Goal: Task Accomplishment & Management: Use online tool/utility

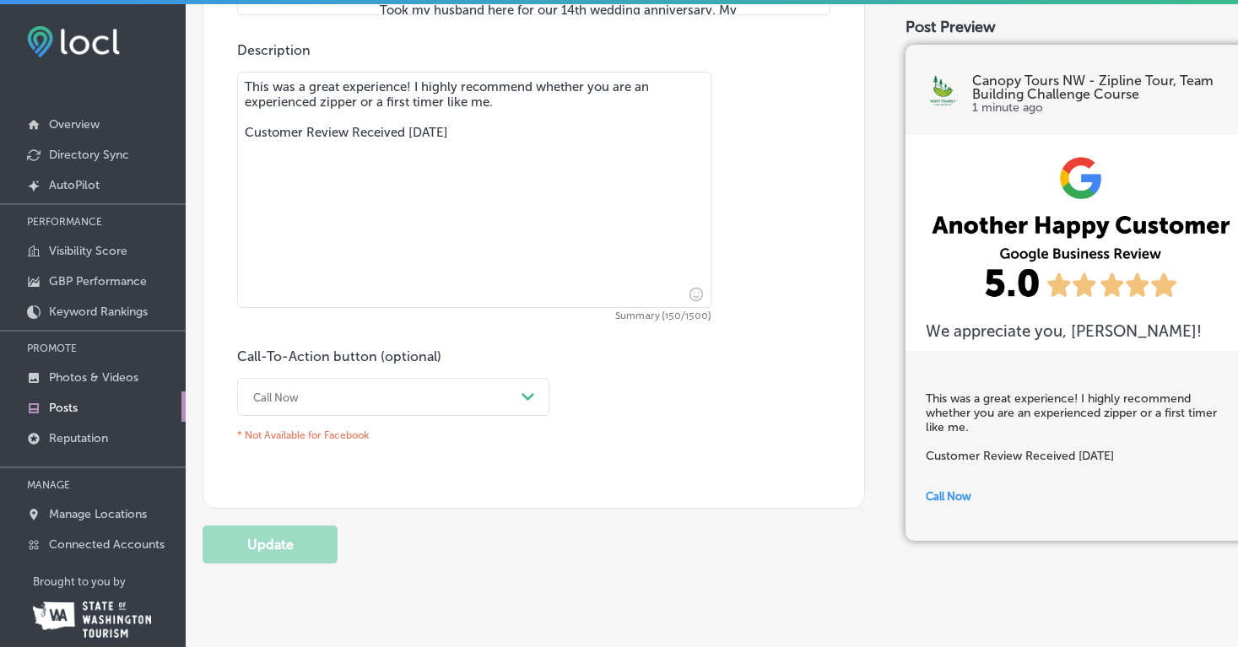
scroll to position [1331, 0]
click at [525, 392] on polygon at bounding box center [527, 396] width 13 height 8
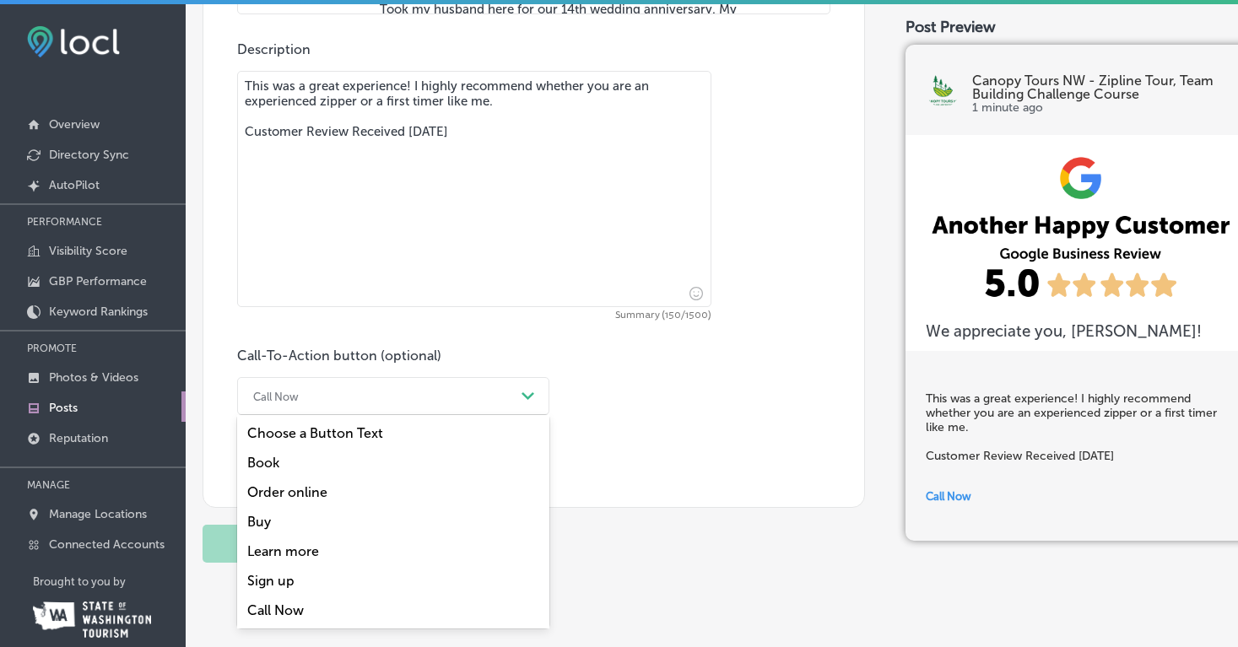
click at [263, 448] on div "Book" at bounding box center [393, 463] width 312 height 30
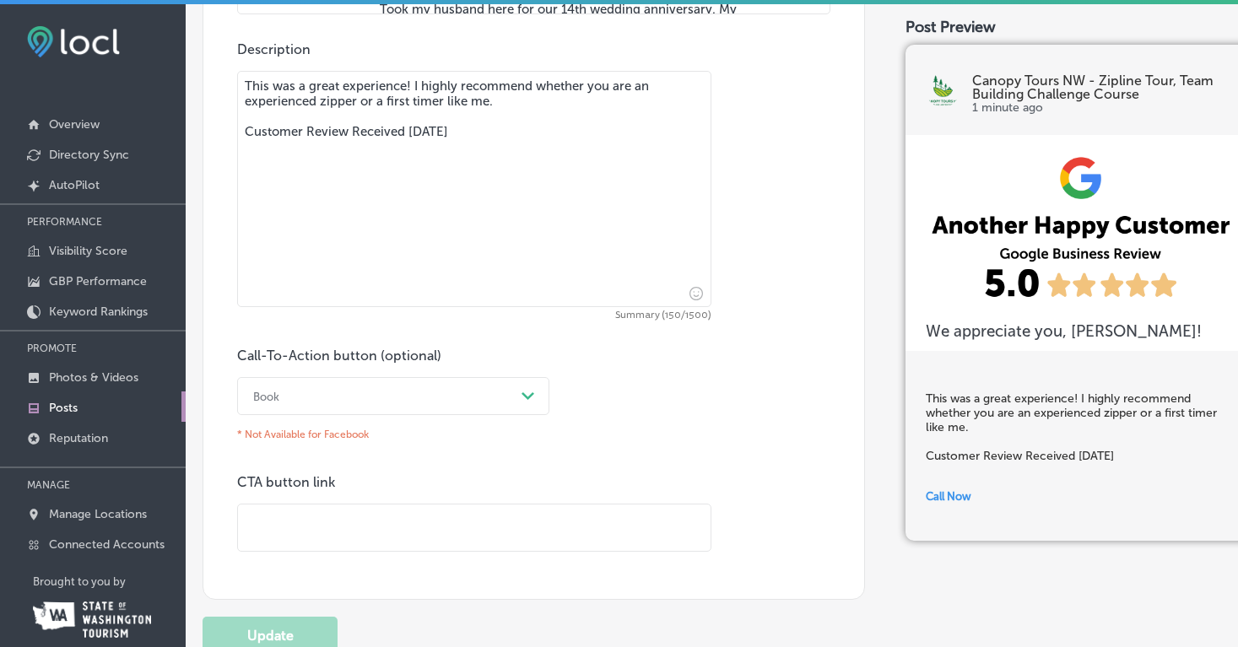
click at [365, 505] on input "text" at bounding box center [474, 528] width 472 height 46
type input "[URL][DOMAIN_NAME]"
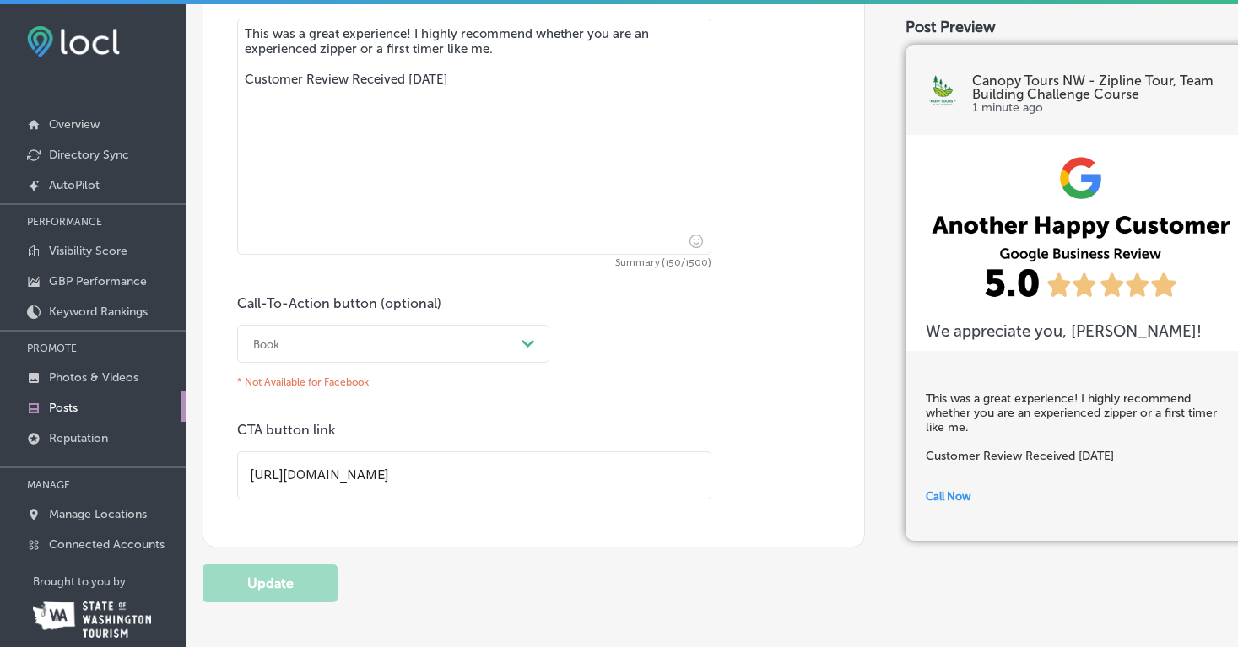
scroll to position [1430, 0]
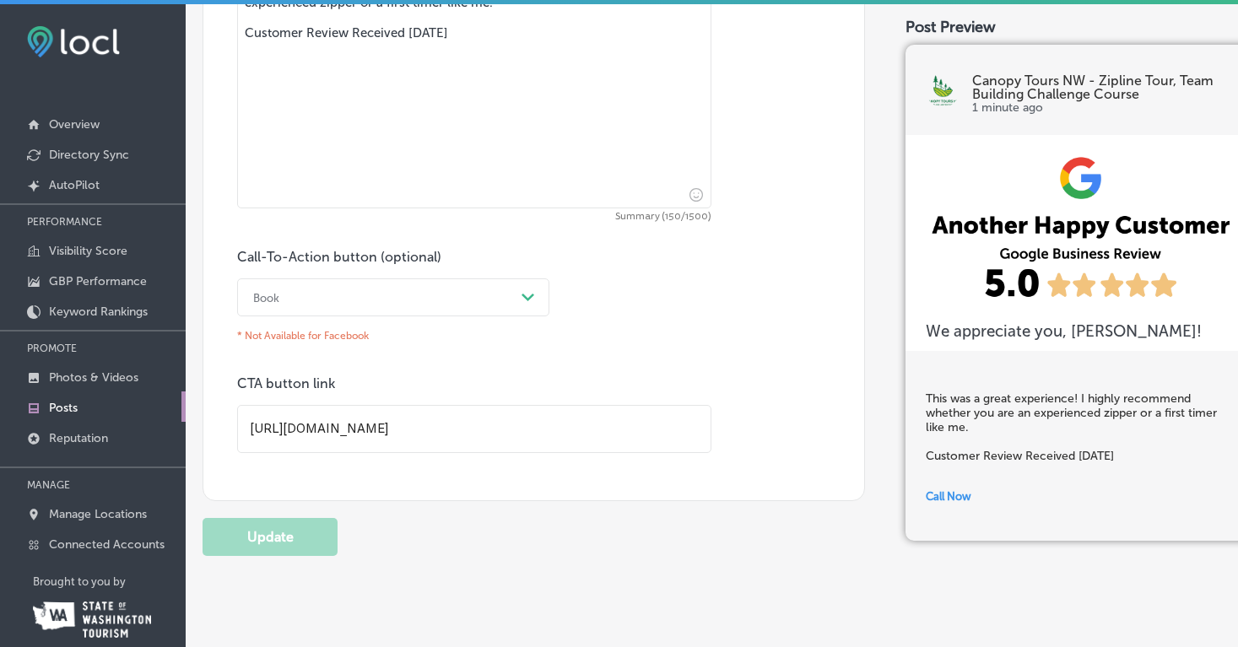
click at [527, 294] on icon "Path Created with Sketch." at bounding box center [527, 298] width 13 height 8
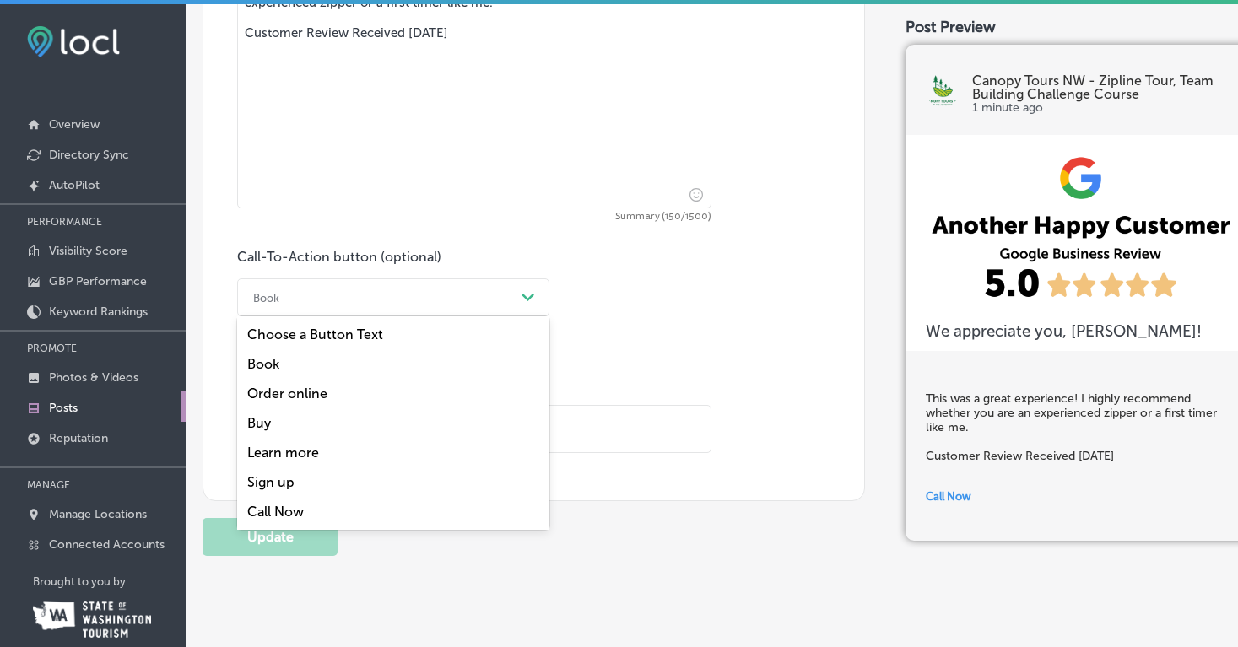
click at [294, 497] on div "Call Now" at bounding box center [393, 512] width 312 height 30
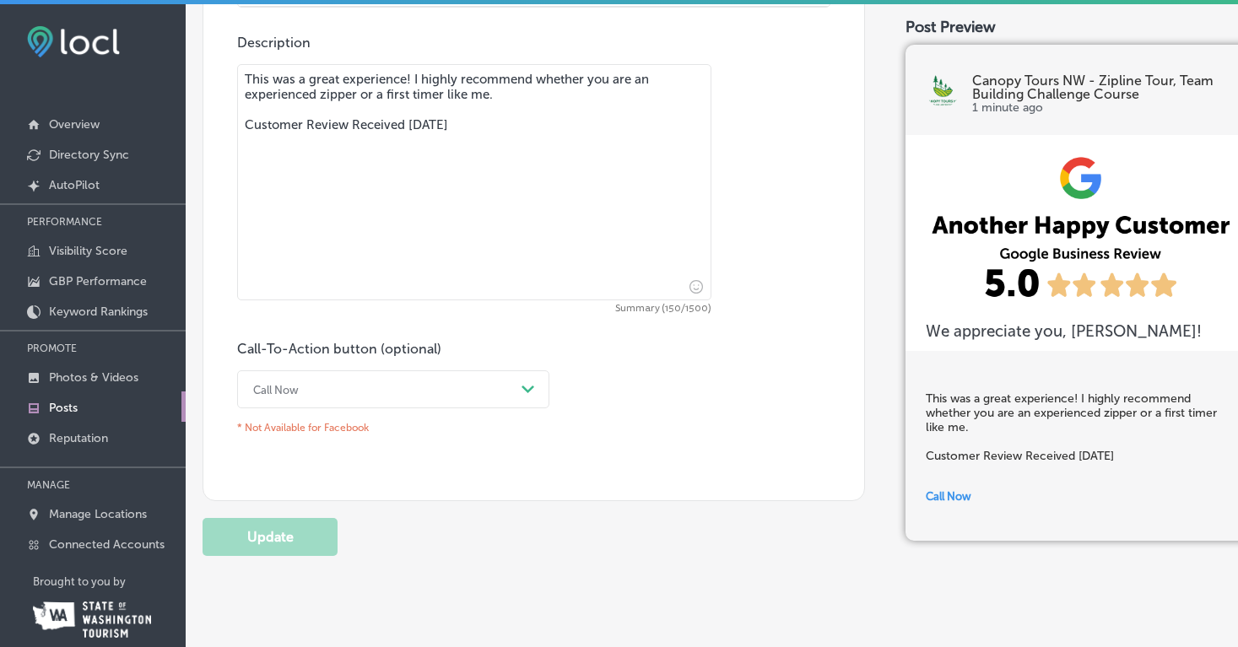
click at [529, 386] on icon "Path Created with Sketch." at bounding box center [527, 390] width 13 height 8
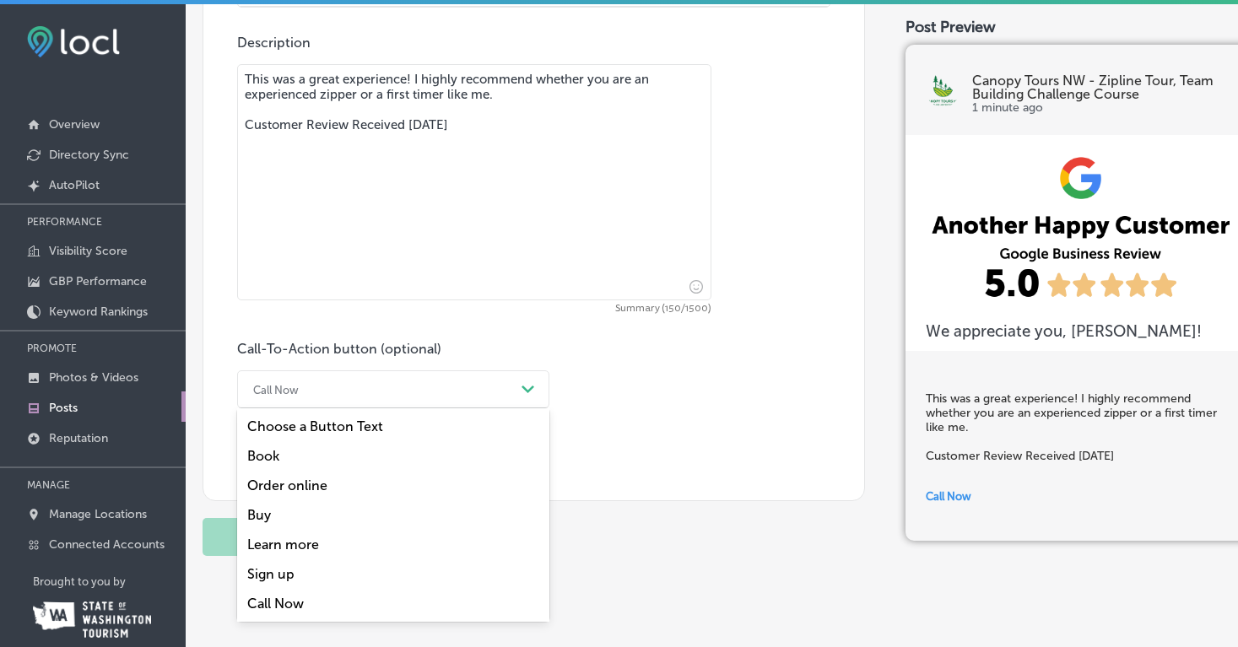
scroll to position [25, 0]
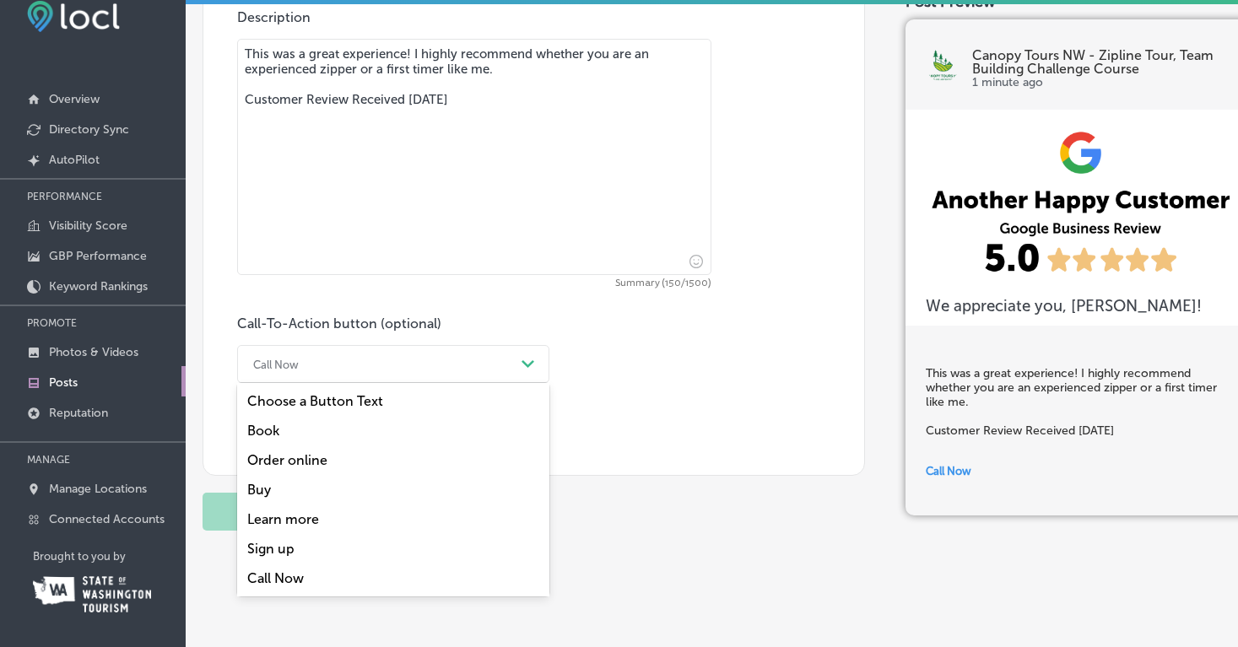
click at [669, 338] on div "Call-To-Action button (optional) option Call Now, selected. option Choose a But…" at bounding box center [533, 366] width 593 height 100
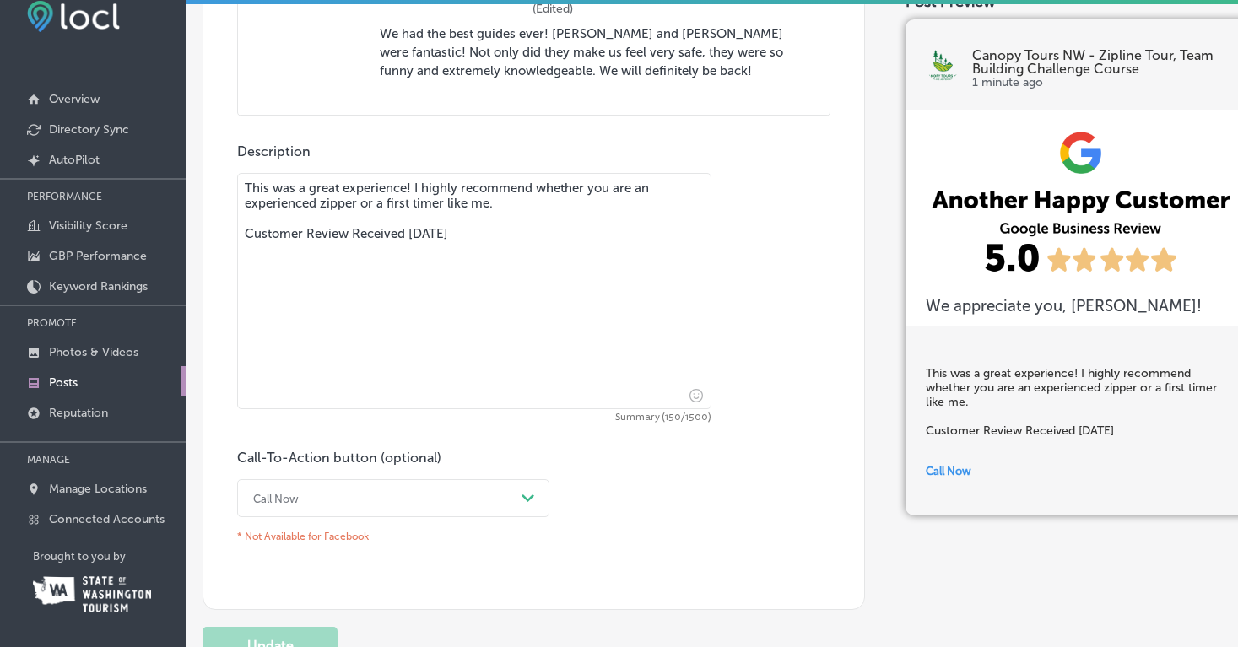
scroll to position [1338, 0]
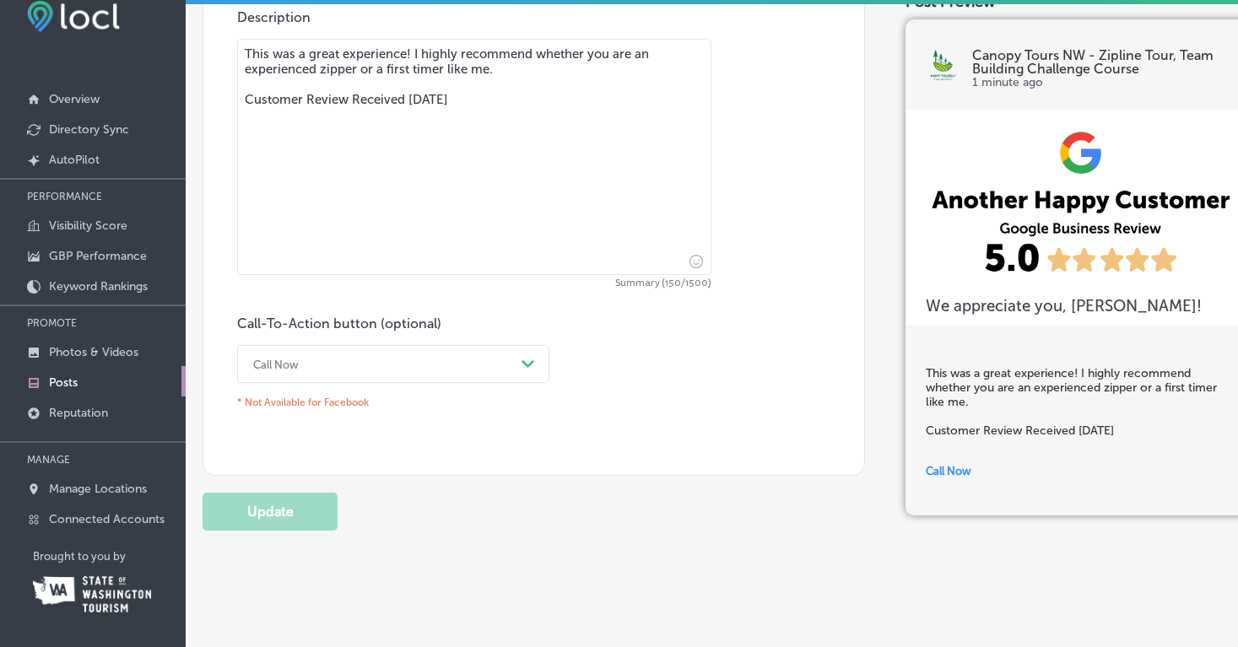
click at [644, 327] on div "Call-To-Action button (optional) Call Now Path Created with Sketch. * Not Avail…" at bounding box center [533, 366] width 593 height 100
click at [529, 360] on polygon at bounding box center [527, 364] width 13 height 8
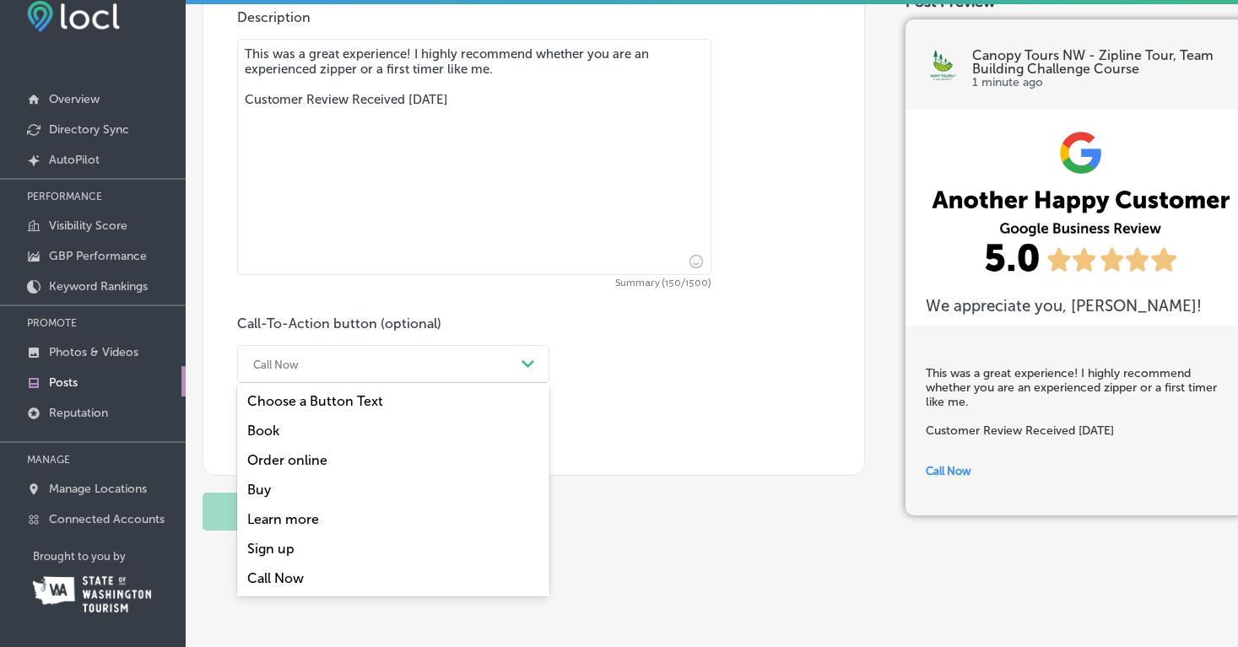
click at [420, 386] on div "Choose a Button Text" at bounding box center [393, 401] width 312 height 30
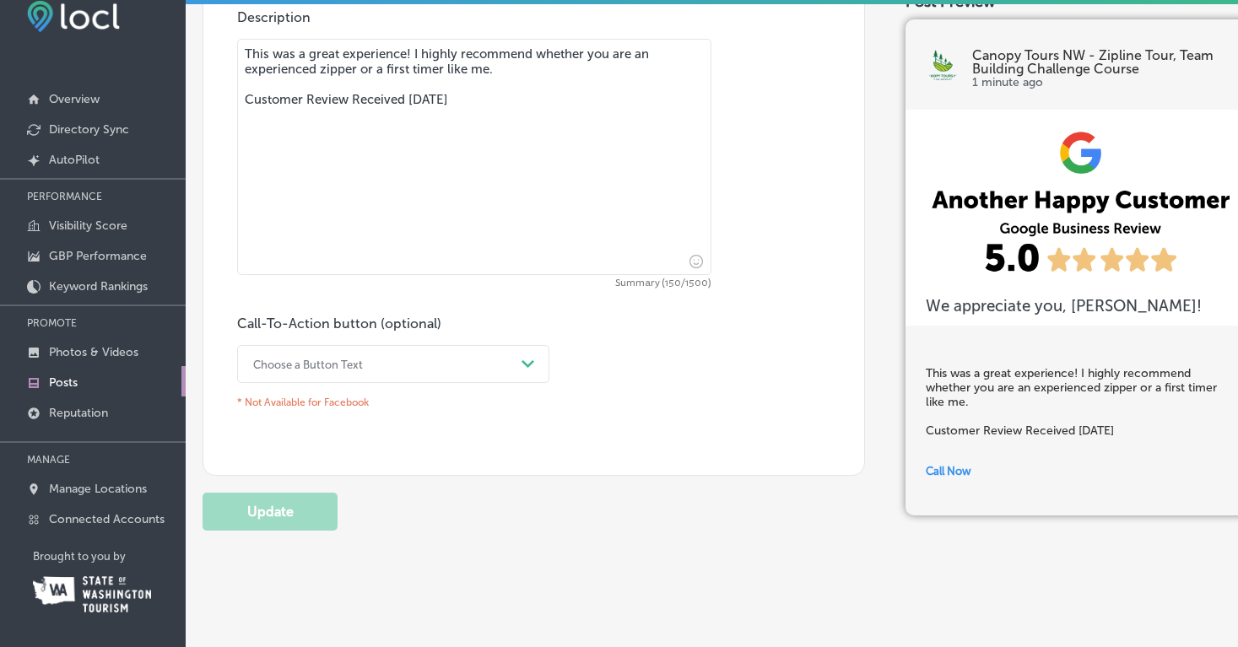
click at [461, 390] on p "* Not Available for Facebook" at bounding box center [393, 402] width 312 height 25
click at [533, 360] on icon "Path Created with Sketch." at bounding box center [527, 364] width 13 height 8
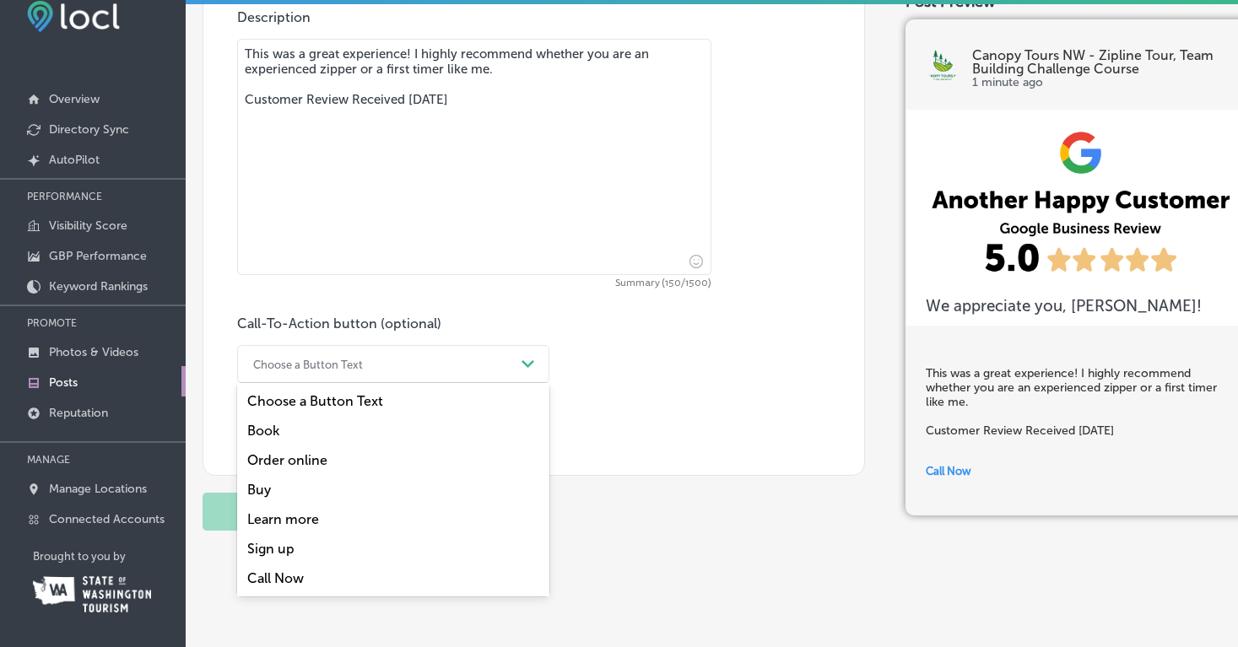
click at [281, 505] on div "Learn more" at bounding box center [393, 520] width 312 height 30
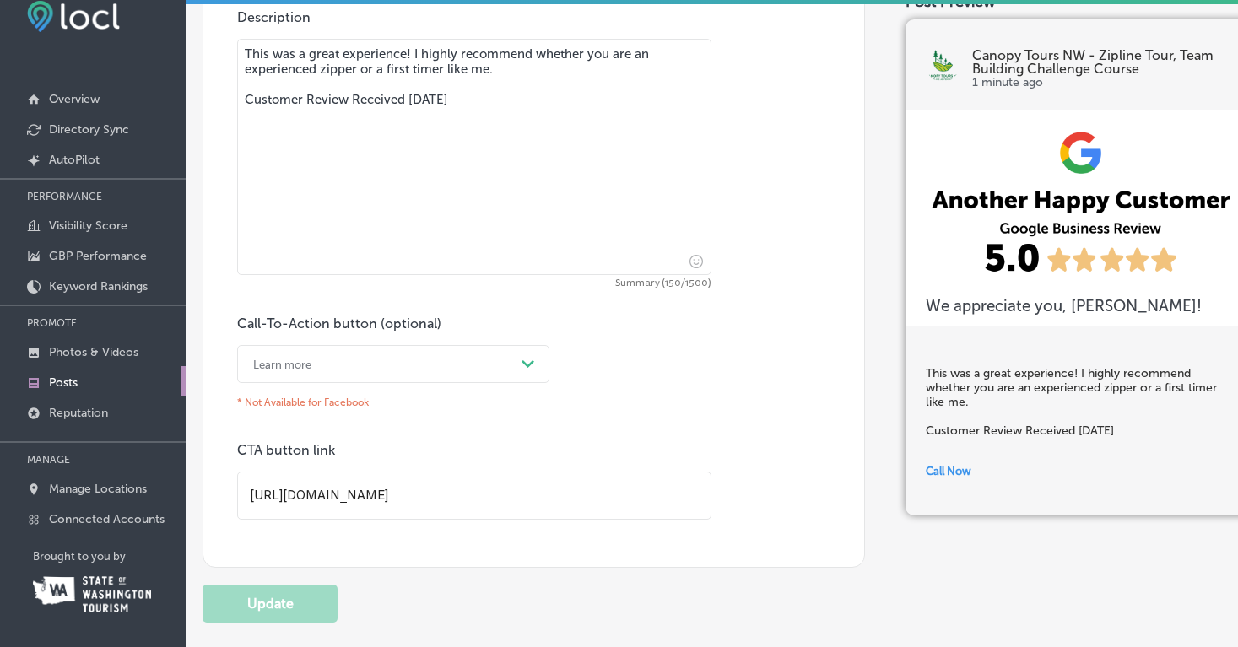
click at [456, 472] on input "[URL][DOMAIN_NAME]" at bounding box center [474, 495] width 472 height 46
click at [527, 360] on icon "Path Created with Sketch." at bounding box center [527, 364] width 13 height 8
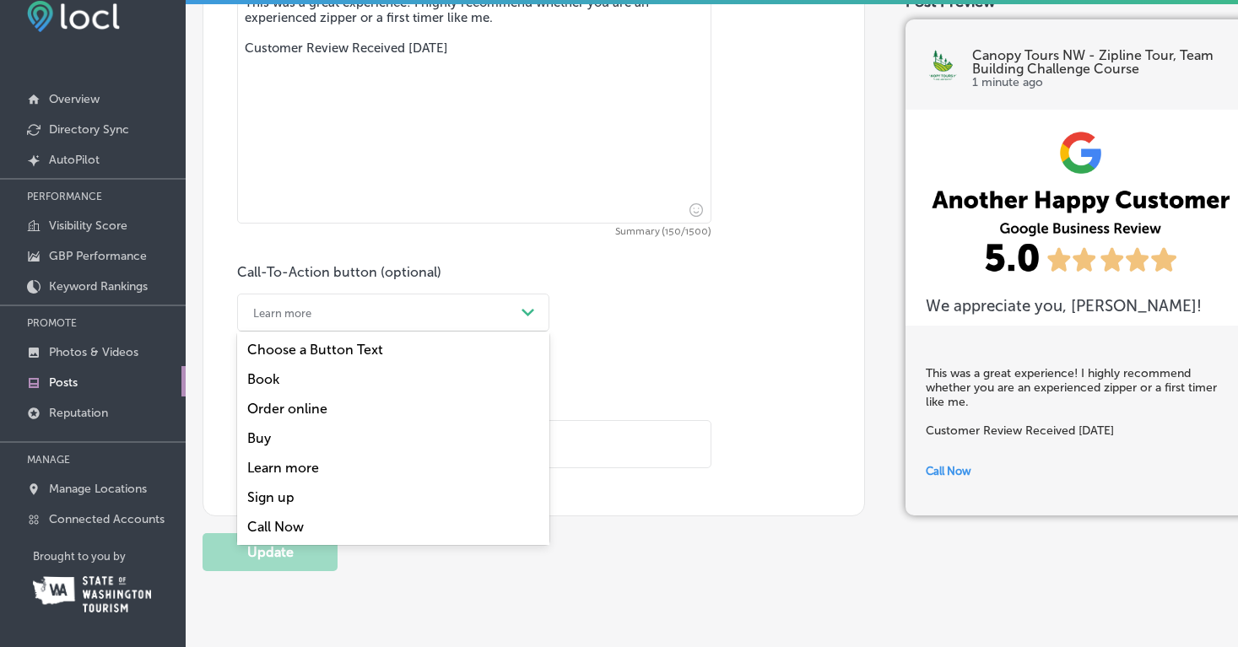
scroll to position [1399, 0]
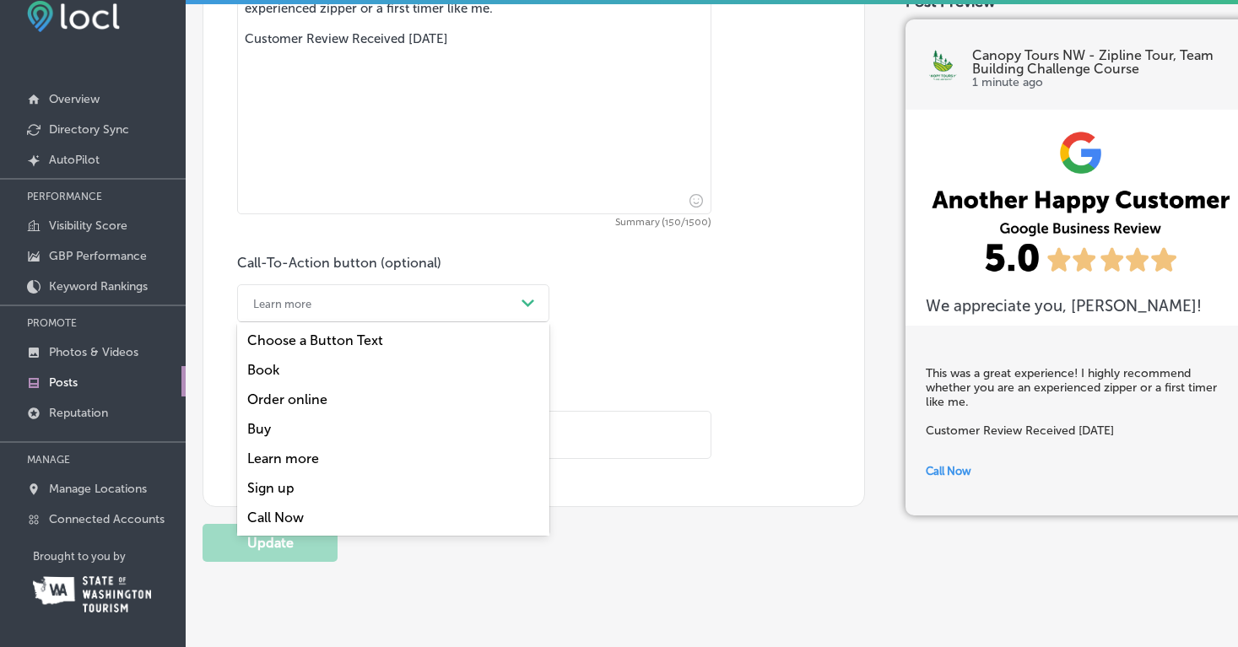
click at [625, 325] on div "Call-To-Action button (optional) option Learn more, selected. option Learn more…" at bounding box center [533, 357] width 593 height 204
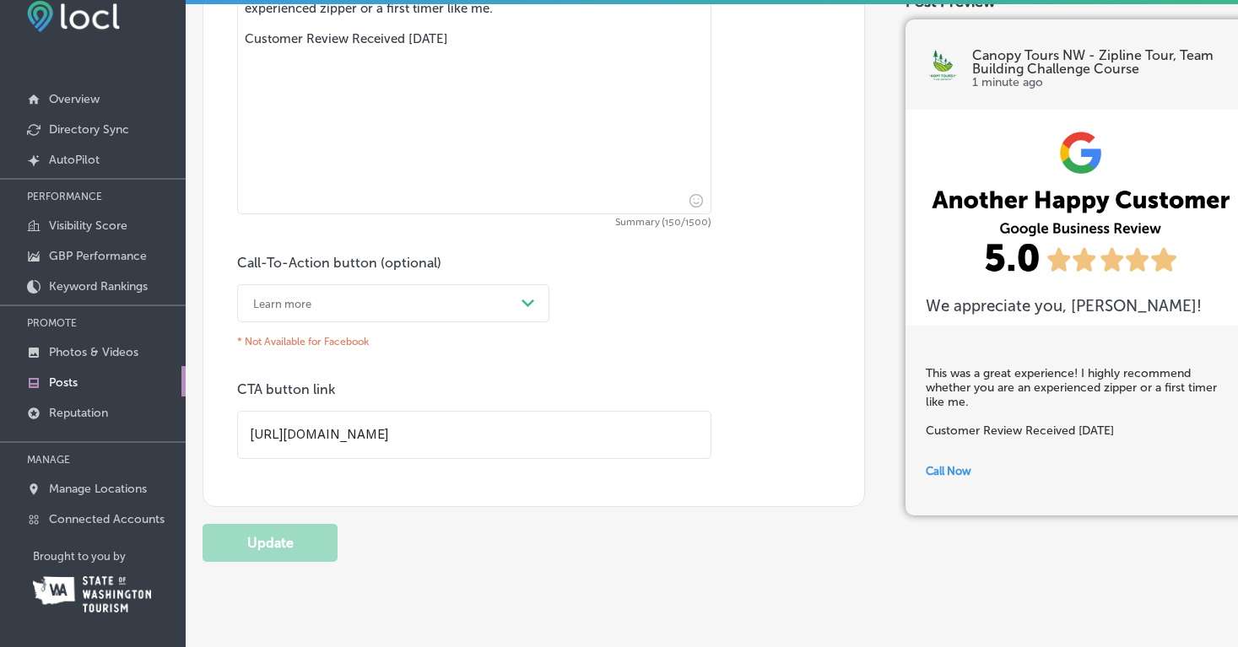
click at [304, 329] on p "* Not Available for Facebook" at bounding box center [393, 341] width 312 height 25
click at [536, 290] on div "Path Created with Sketch." at bounding box center [528, 303] width 27 height 27
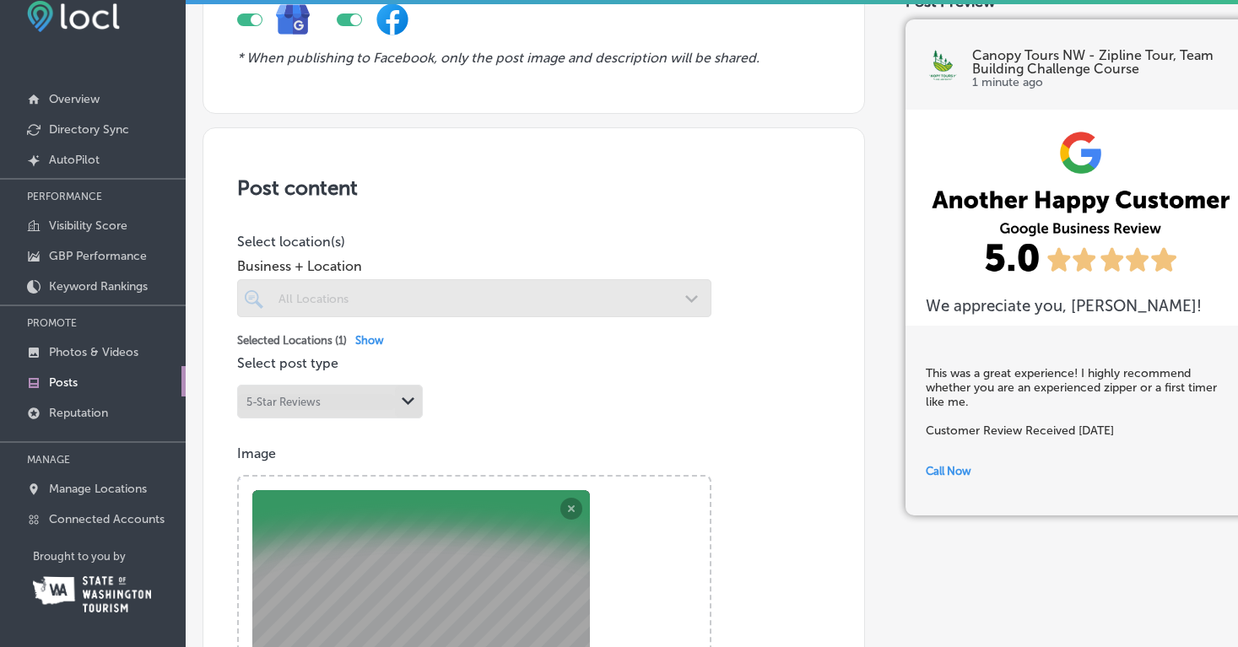
scroll to position [0, 0]
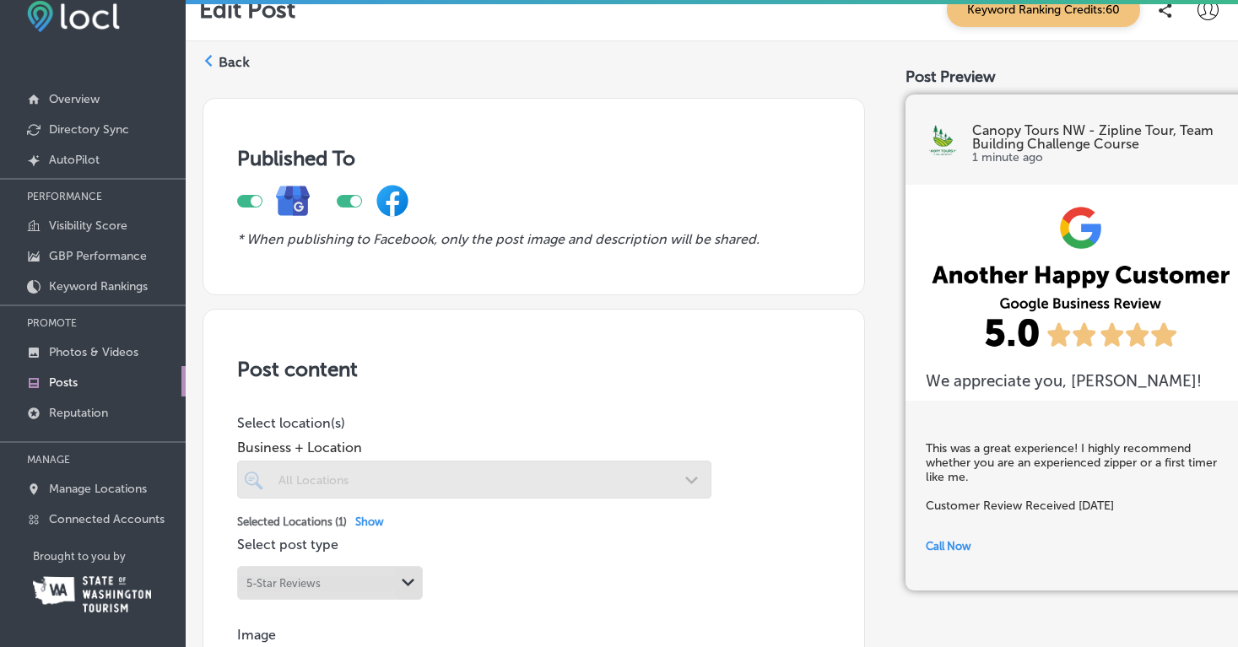
click at [230, 59] on label "Back" at bounding box center [234, 62] width 31 height 19
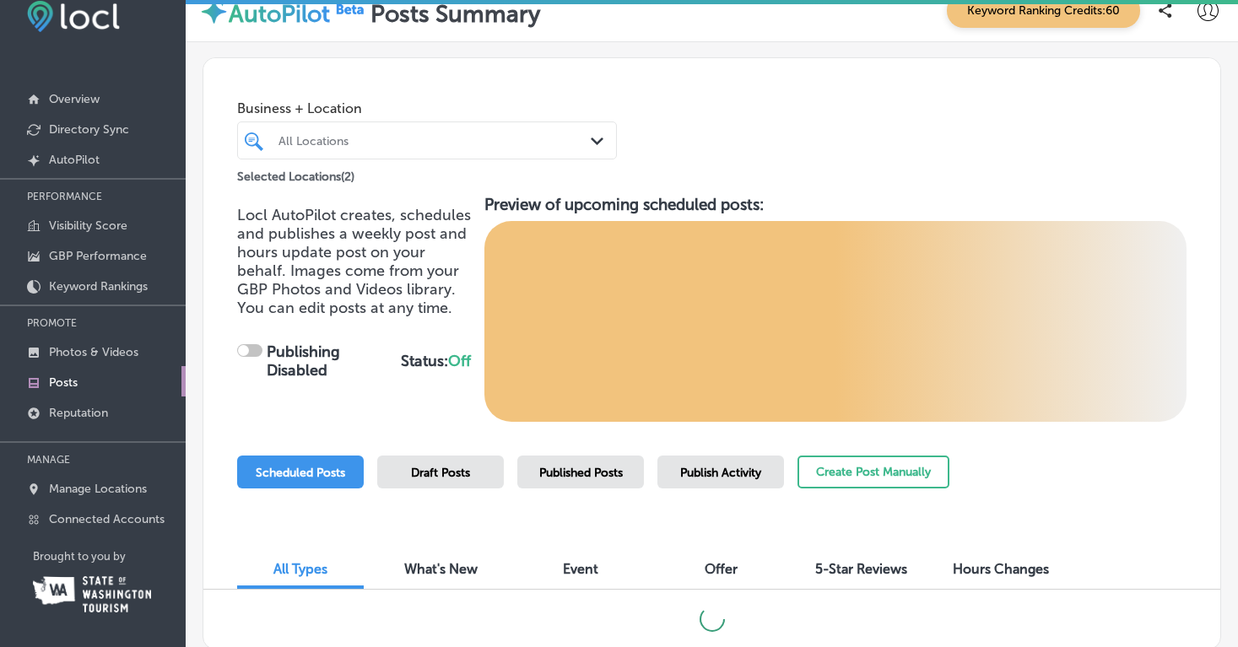
scroll to position [113, 0]
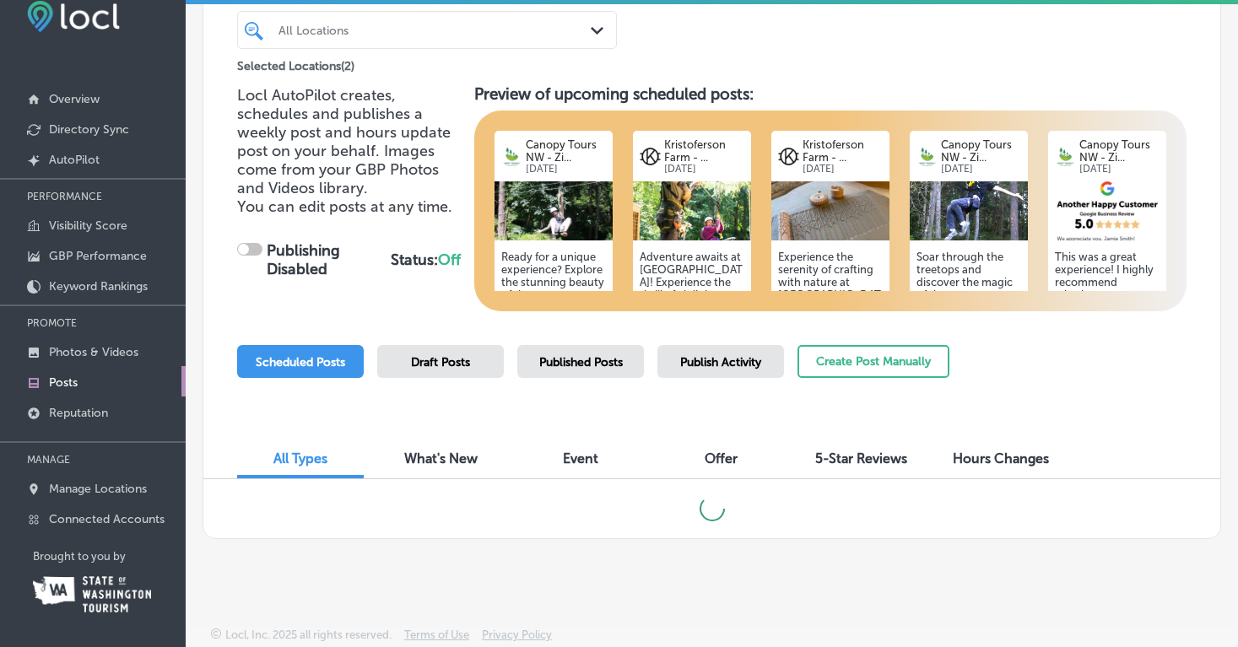
checkbox input "true"
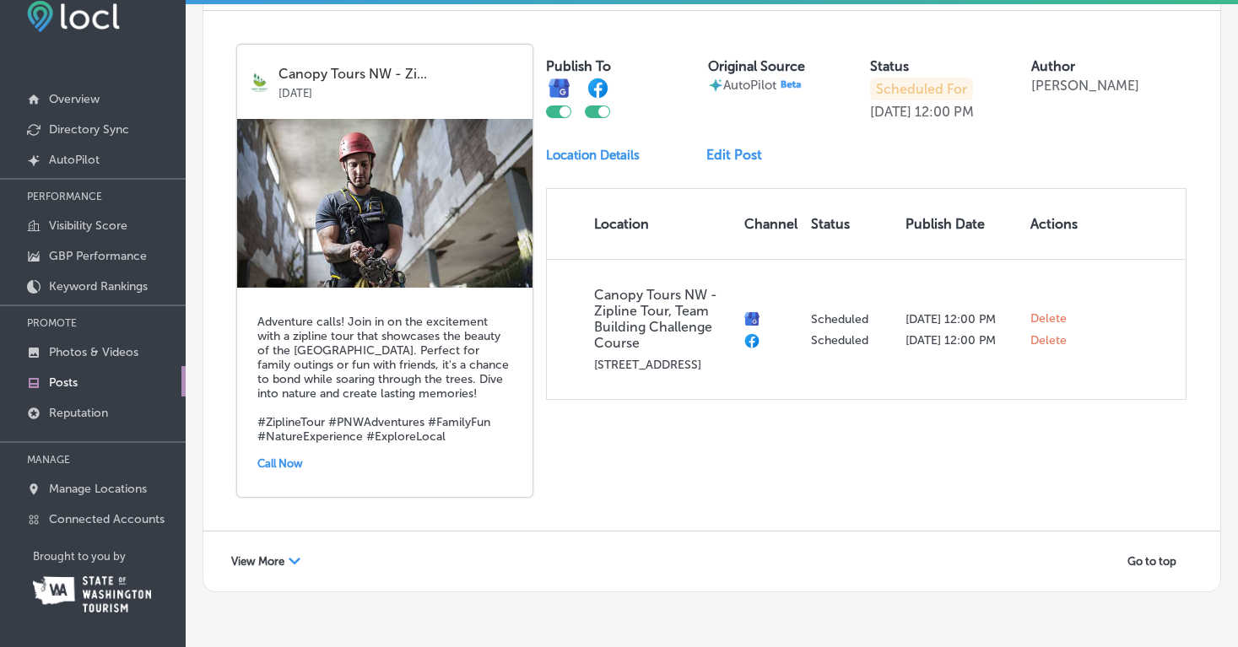
scroll to position [3176, 0]
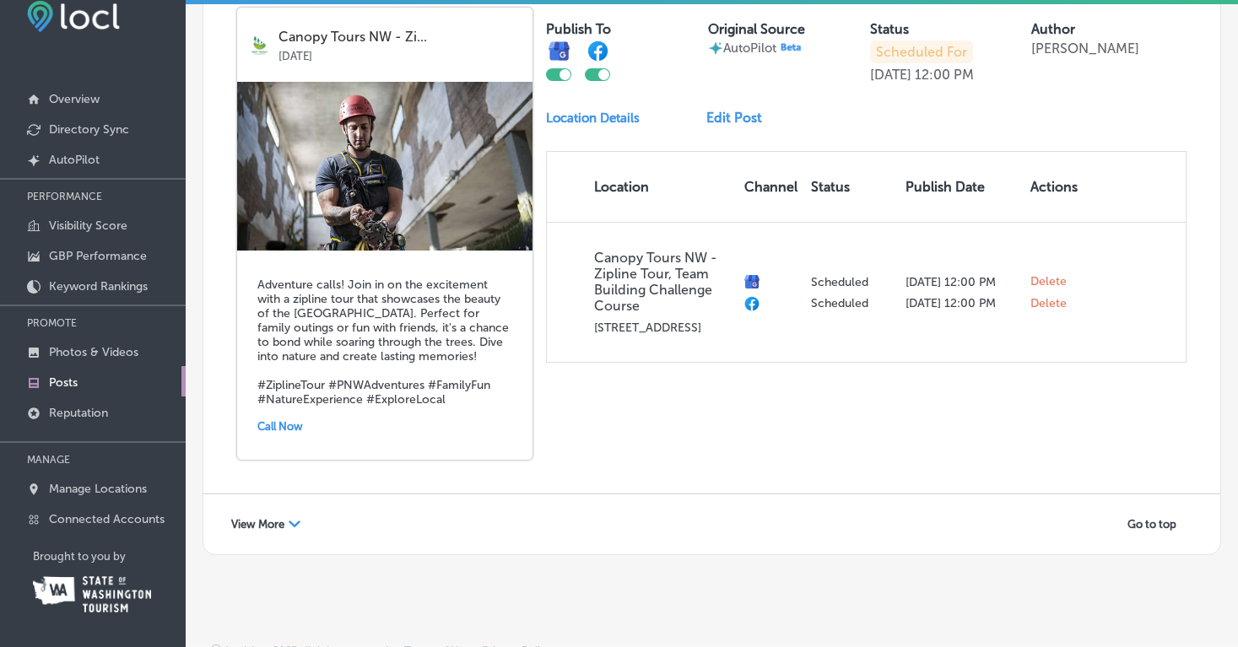
click at [287, 413] on div "Call Now" at bounding box center [384, 426] width 255 height 26
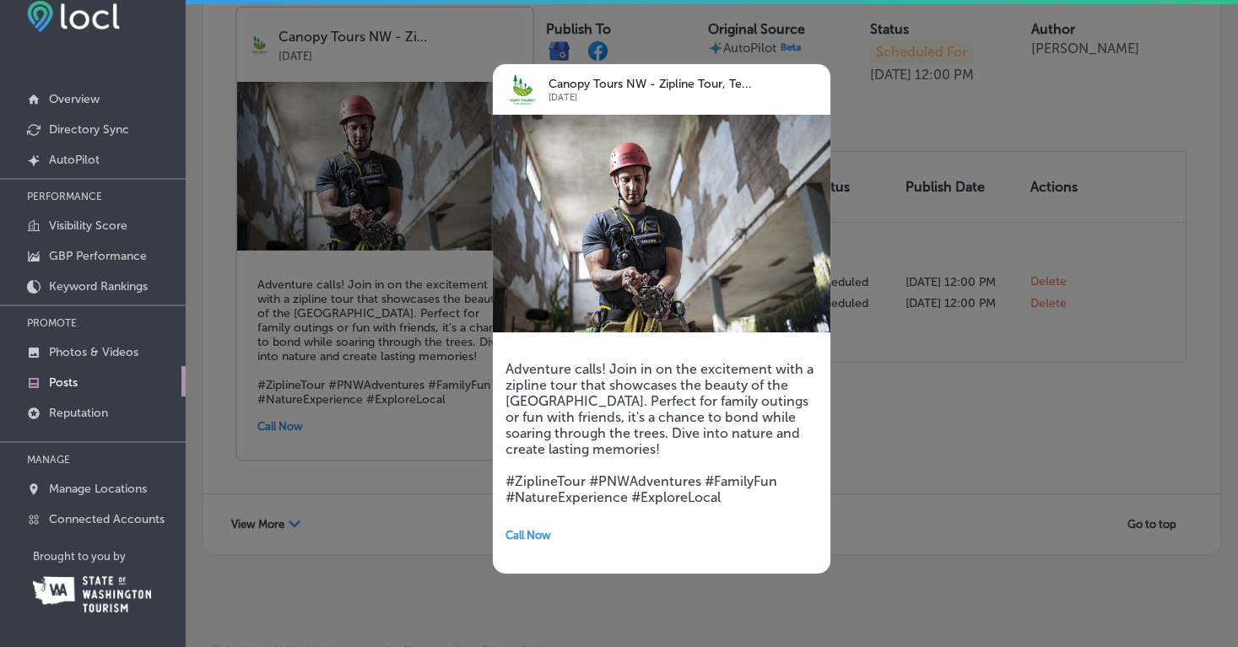
click at [860, 393] on div at bounding box center [619, 323] width 1238 height 647
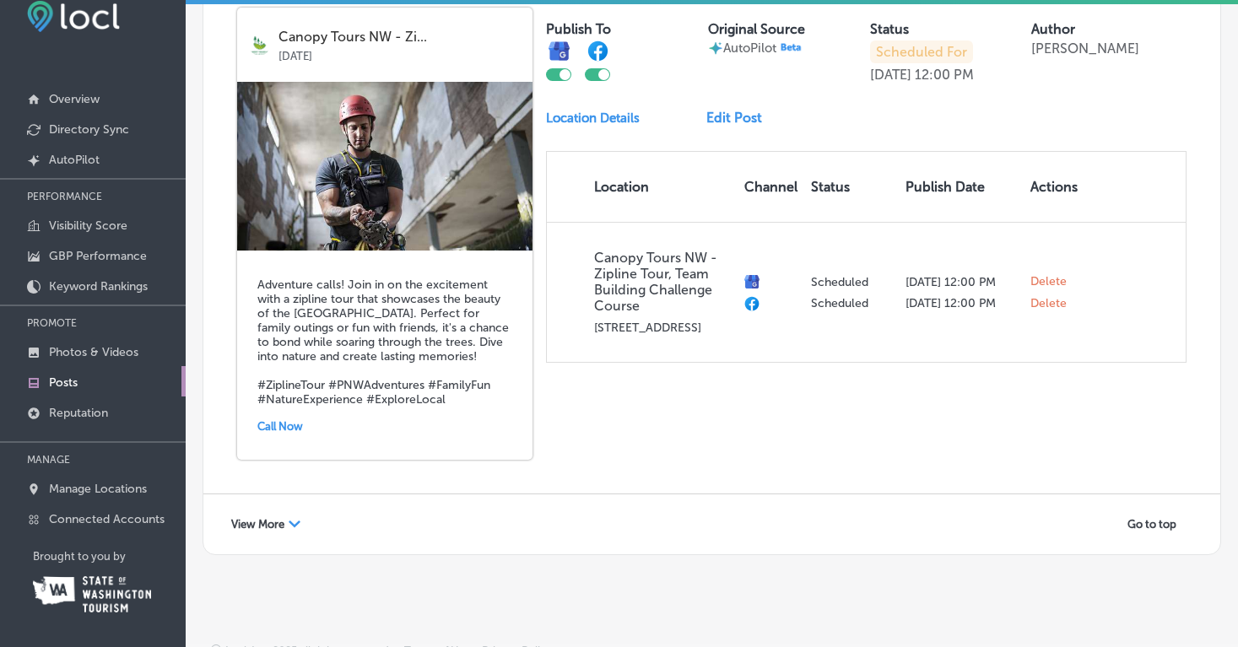
click at [726, 110] on link "Edit Post" at bounding box center [740, 118] width 69 height 16
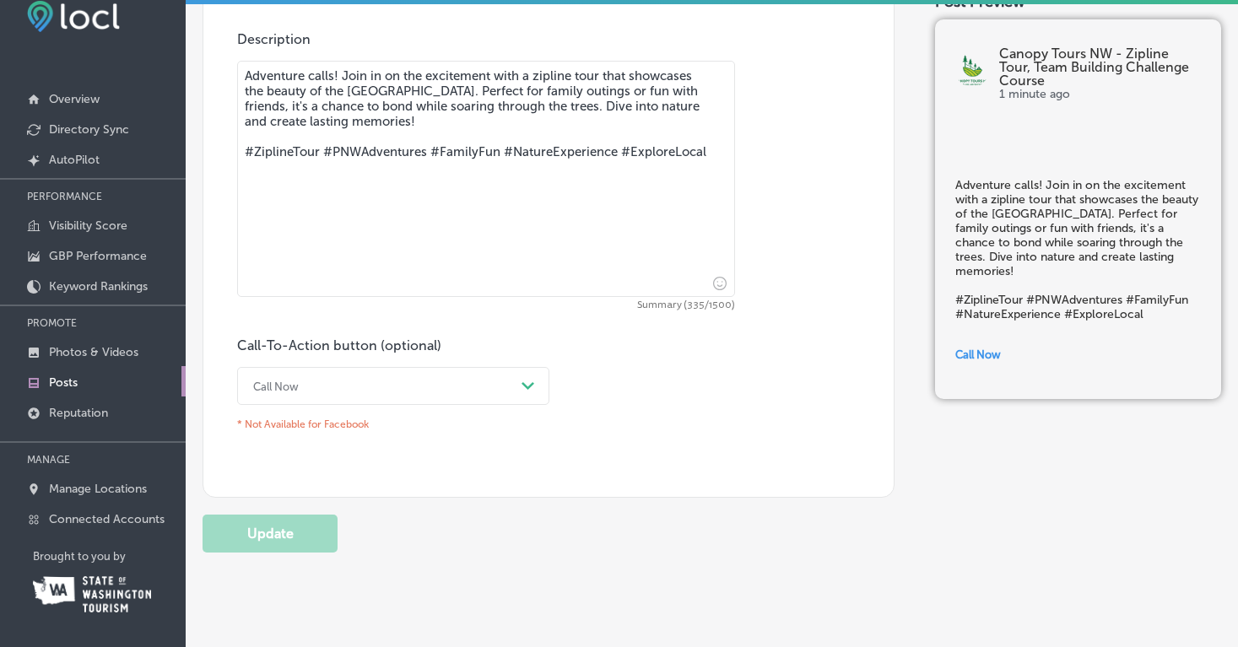
scroll to position [944, 0]
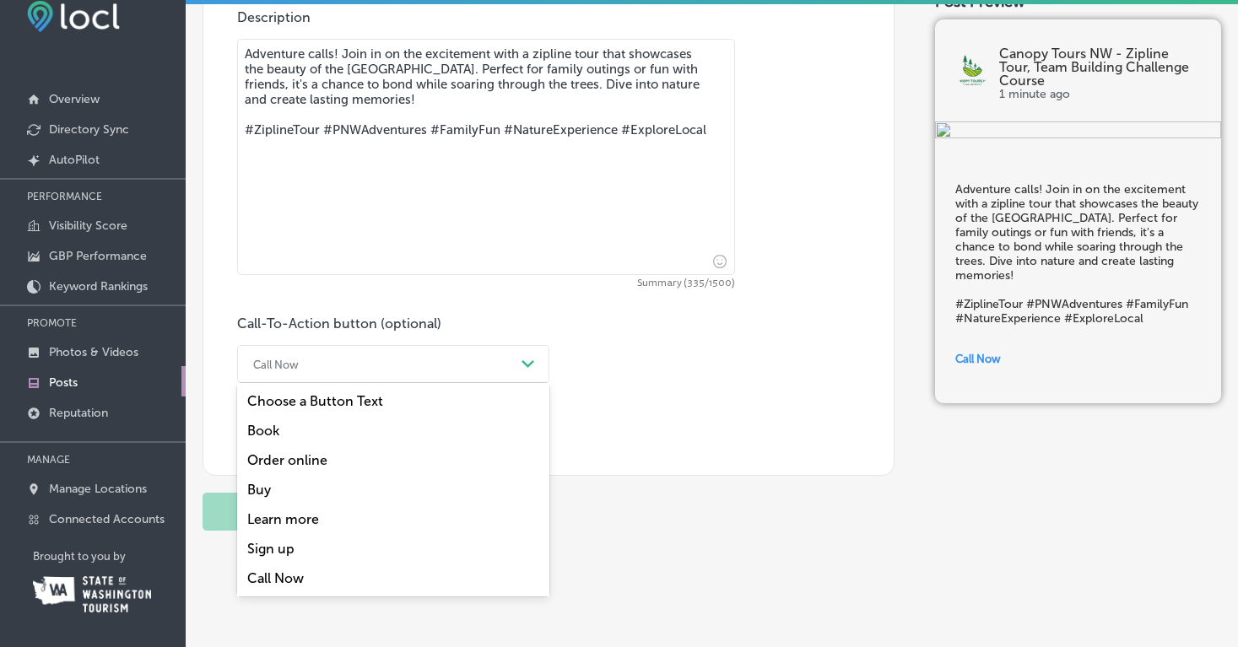
click at [530, 360] on icon "Path Created with Sketch." at bounding box center [527, 364] width 13 height 8
click at [404, 416] on div "Book" at bounding box center [393, 431] width 312 height 30
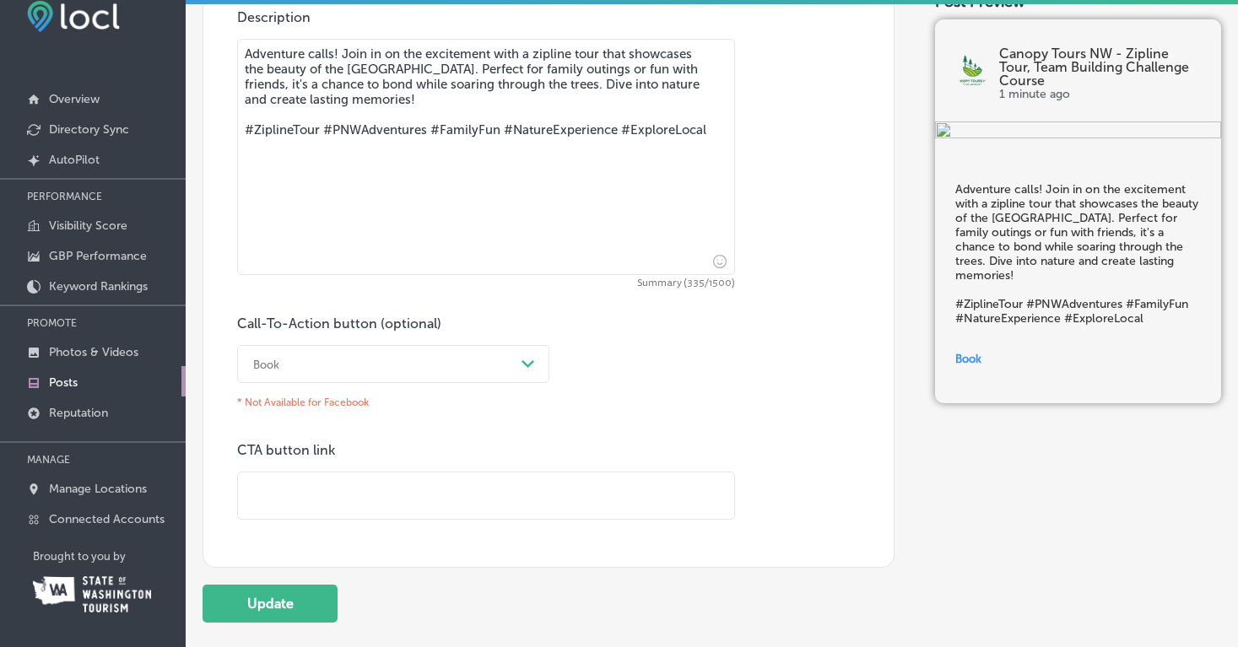
click at [310, 472] on input "text" at bounding box center [486, 495] width 496 height 46
type input "[URL][DOMAIN_NAME]"
click at [531, 360] on icon "Path Created with Sketch." at bounding box center [527, 364] width 13 height 8
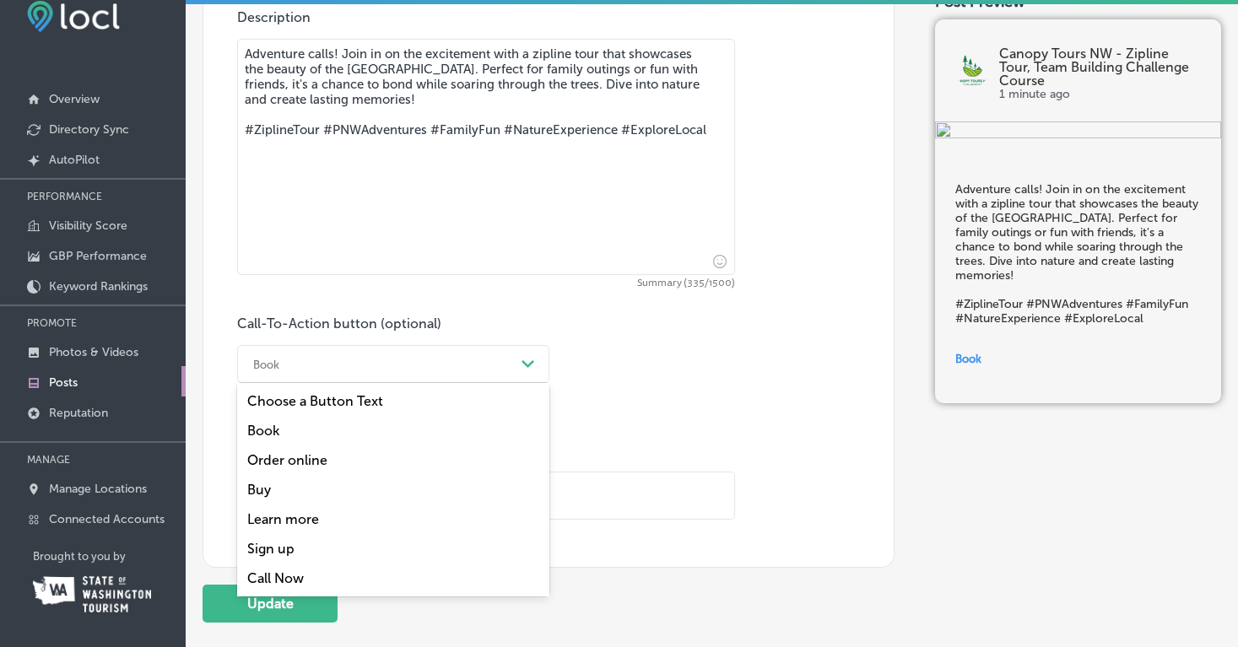
click at [637, 349] on div "Call-To-Action button (optional) option Book, selected. option Book focused, 2 …" at bounding box center [548, 418] width 623 height 204
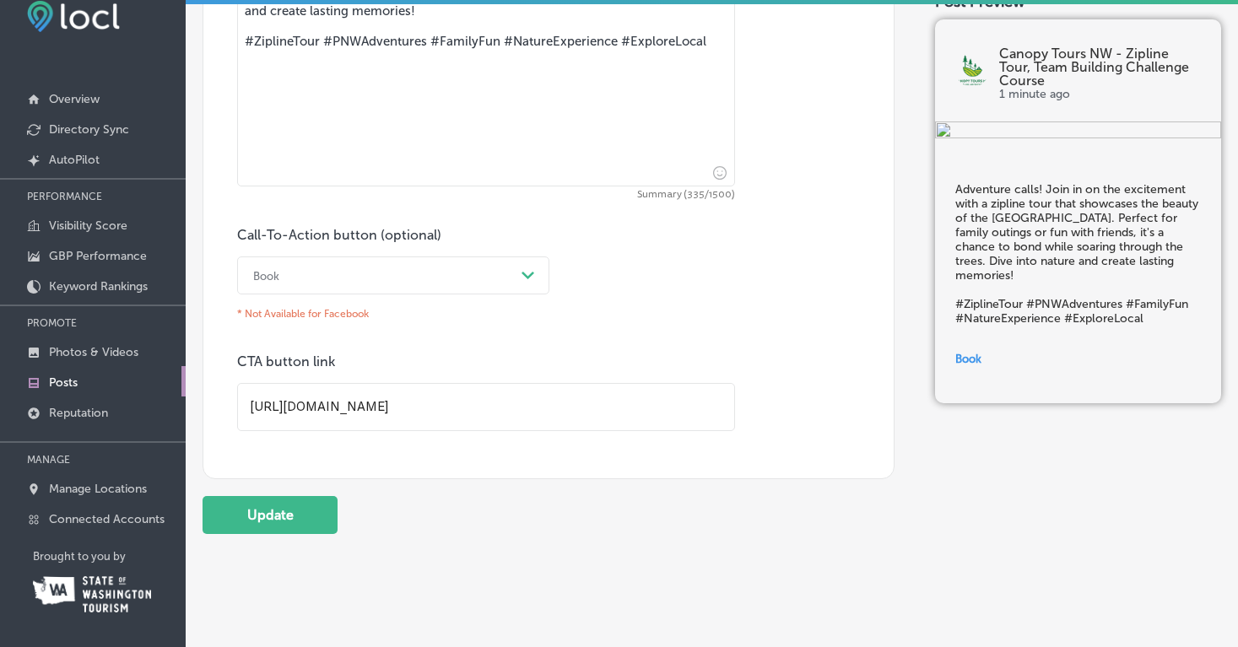
scroll to position [1036, 0]
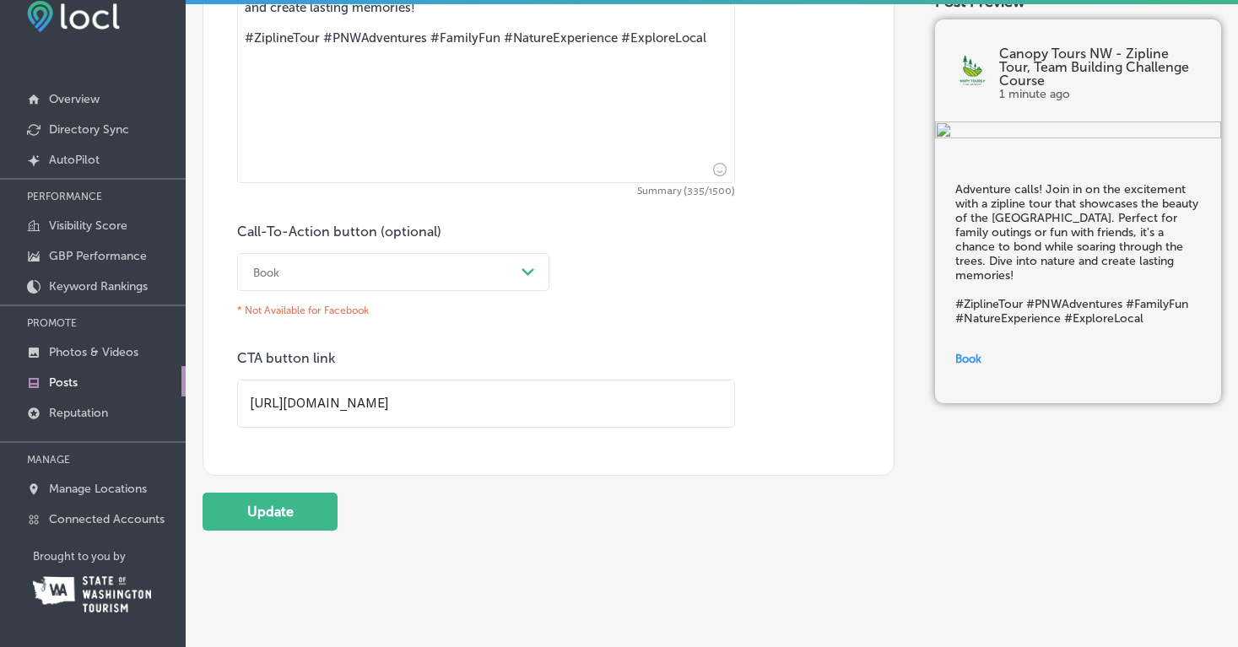
click at [528, 268] on icon "Path Created with Sketch." at bounding box center [527, 272] width 13 height 8
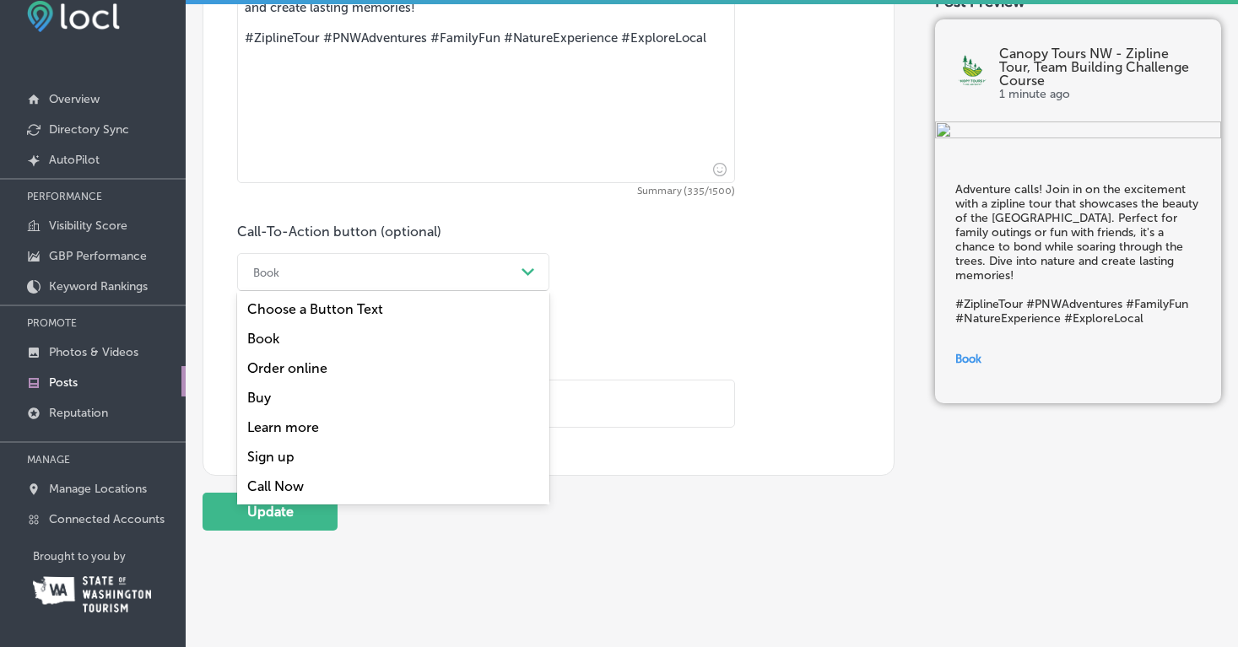
click at [291, 413] on div "Learn more" at bounding box center [393, 428] width 312 height 30
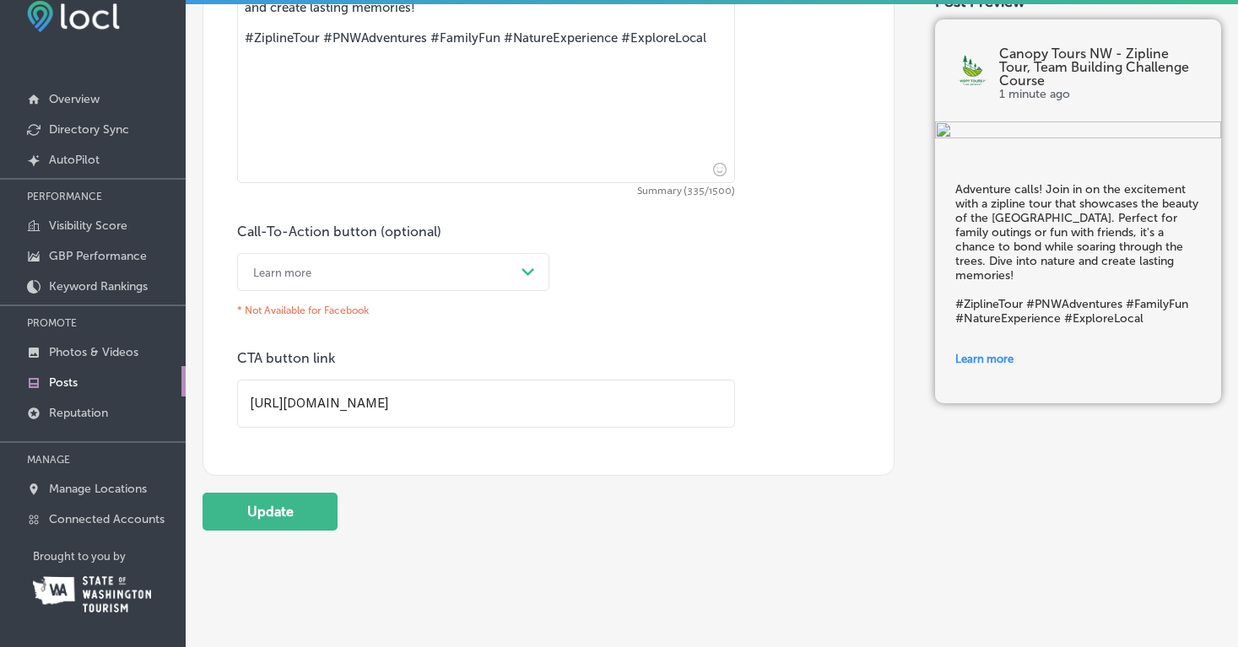
click at [583, 282] on div "Call-To-Action button (optional) Learn more Path Created with Sketch. * Not Ava…" at bounding box center [548, 326] width 623 height 204
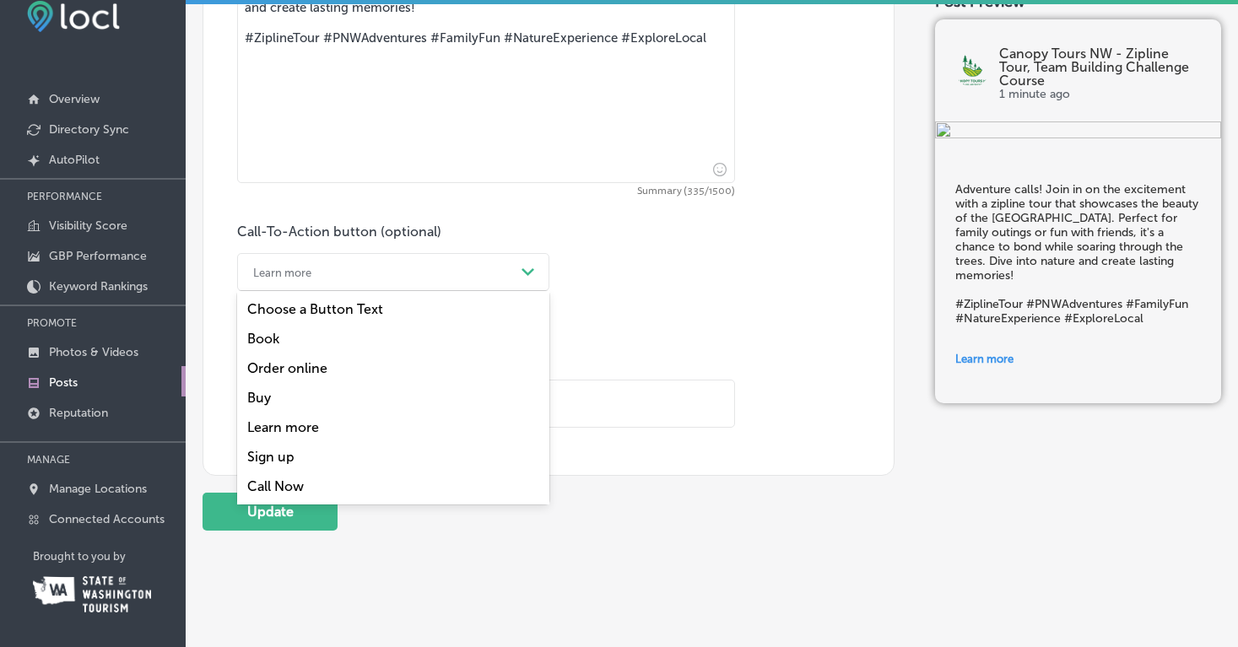
click at [529, 266] on div "Path Created with Sketch." at bounding box center [527, 272] width 13 height 13
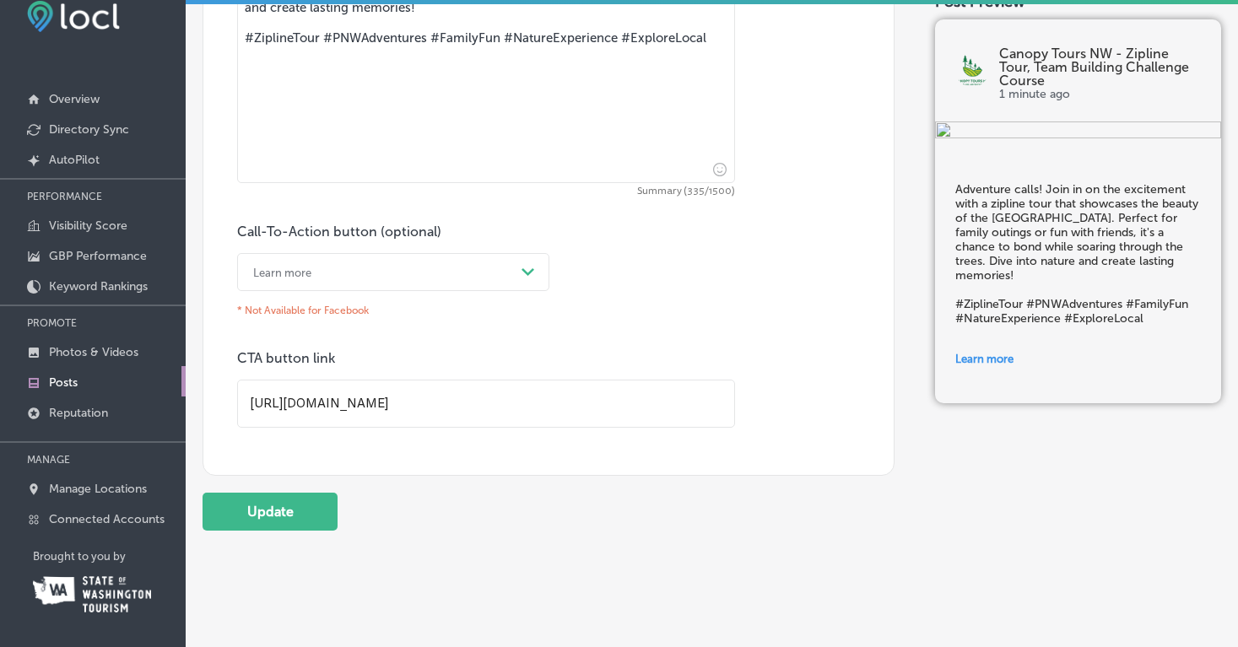
click at [634, 240] on div "Call-To-Action button (optional) Learn more Path Created with Sketch. * Not Ava…" at bounding box center [548, 326] width 623 height 204
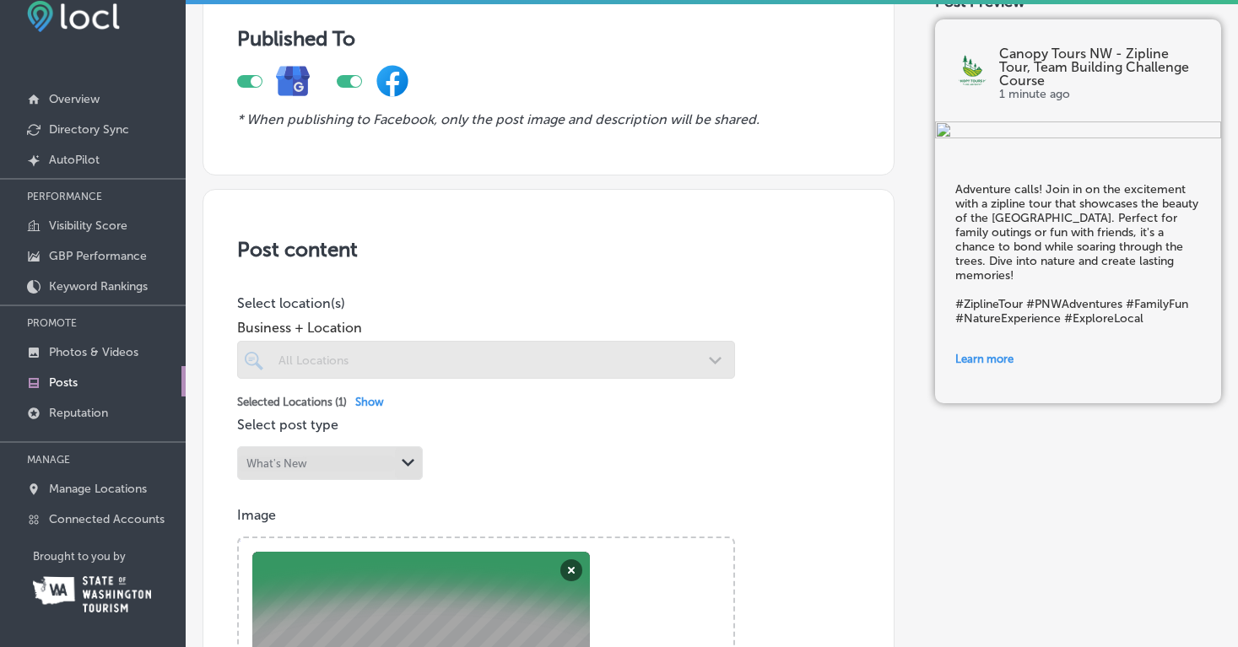
scroll to position [0, 0]
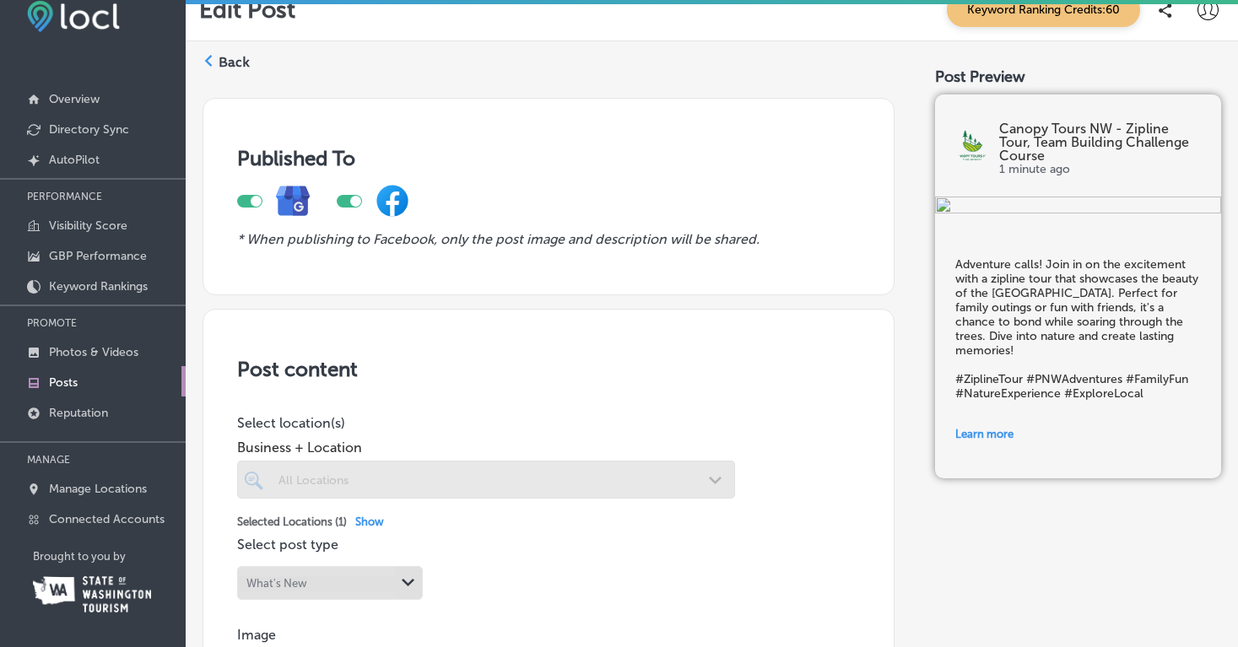
click at [229, 68] on label "Back" at bounding box center [234, 62] width 31 height 19
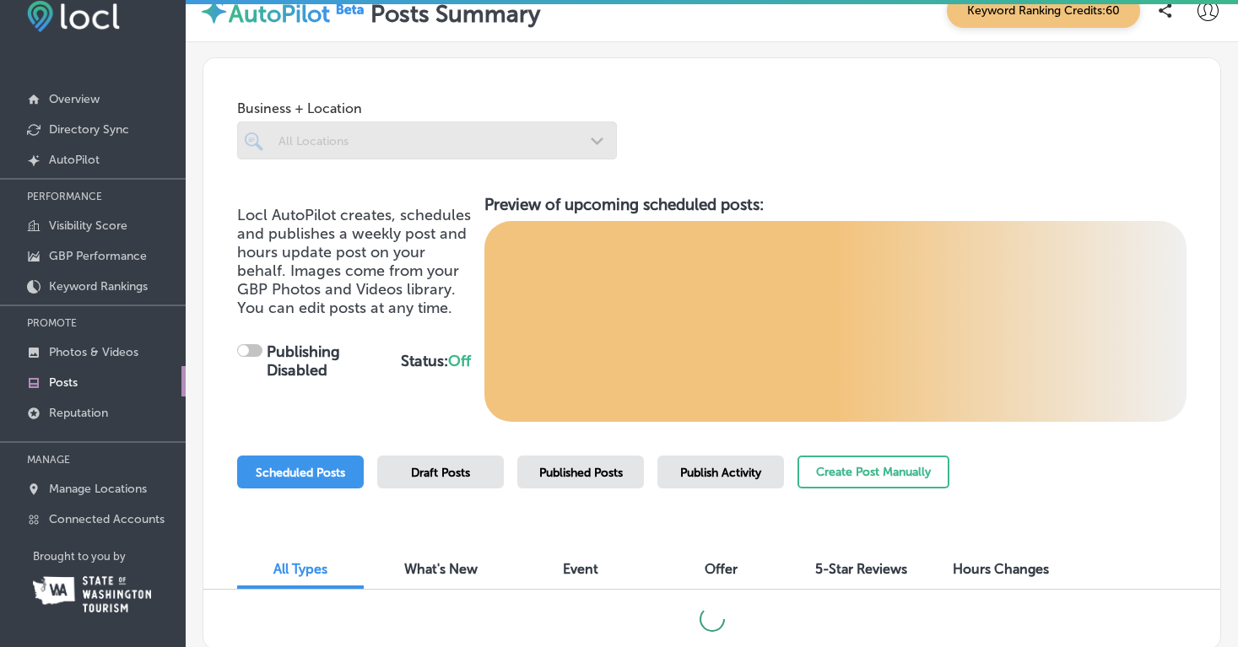
checkbox input "true"
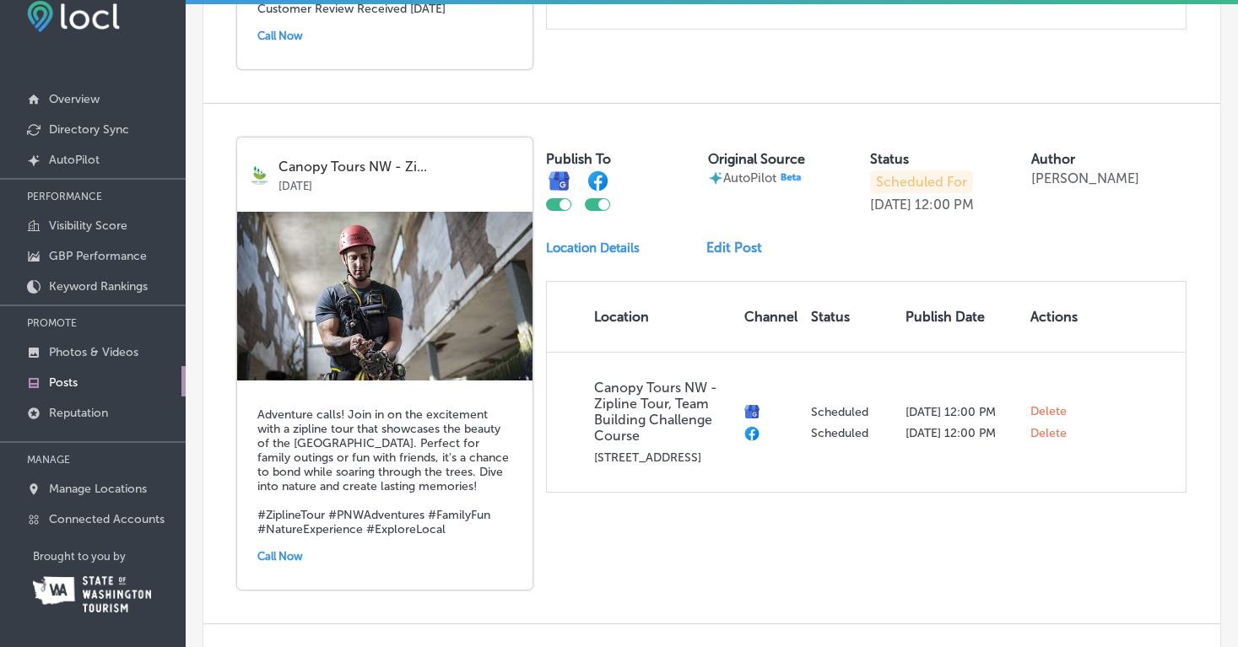
scroll to position [3176, 0]
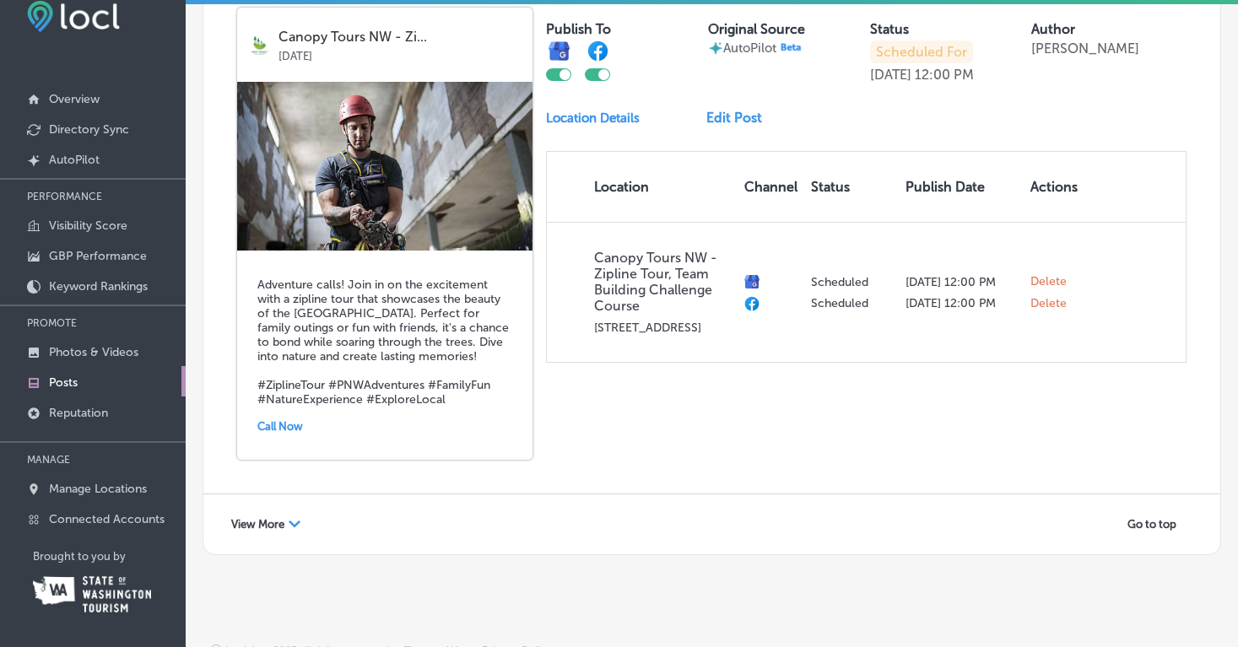
click at [258, 518] on span "View More" at bounding box center [257, 524] width 53 height 13
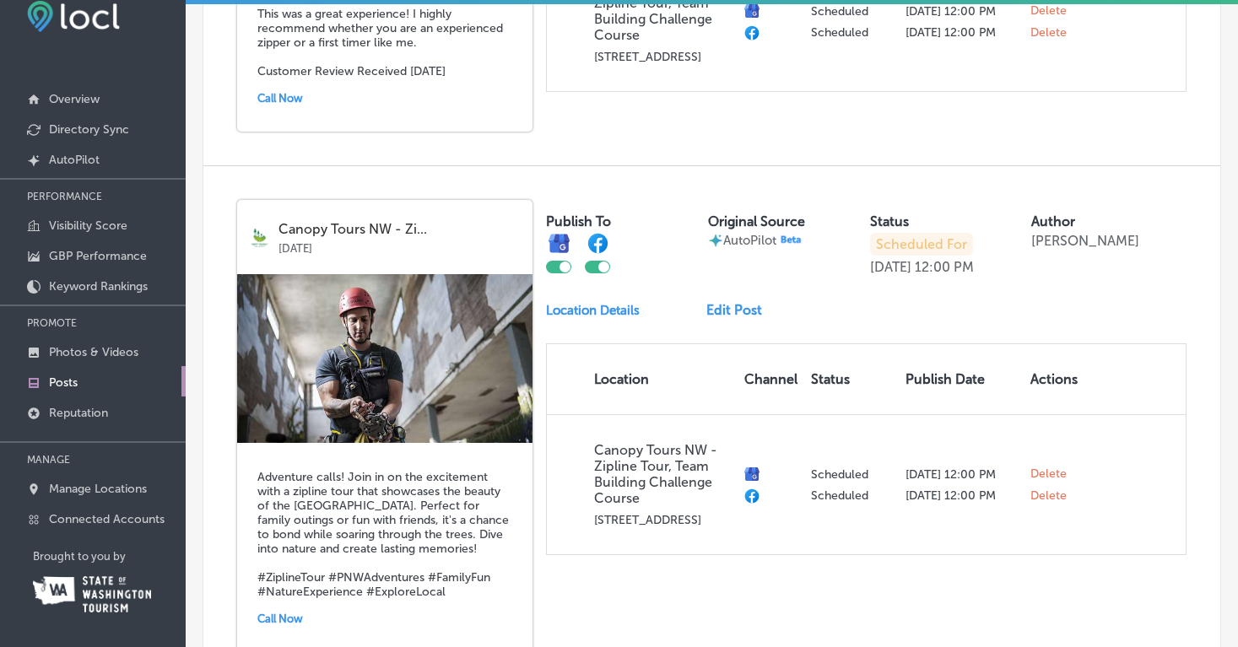
scroll to position [2959, 0]
